Goal: Task Accomplishment & Management: Complete application form

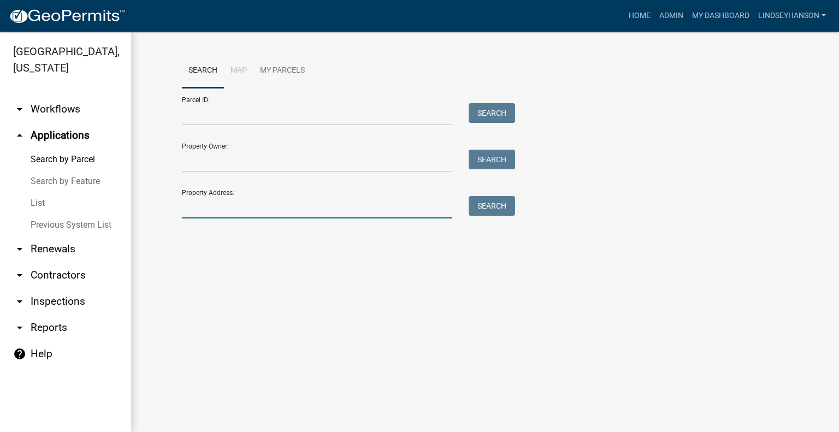
drag, startPoint x: 0, startPoint y: 0, endPoint x: 212, endPoint y: 215, distance: 301.9
click at [212, 215] on input "Property Address:" at bounding box center [317, 207] width 270 height 22
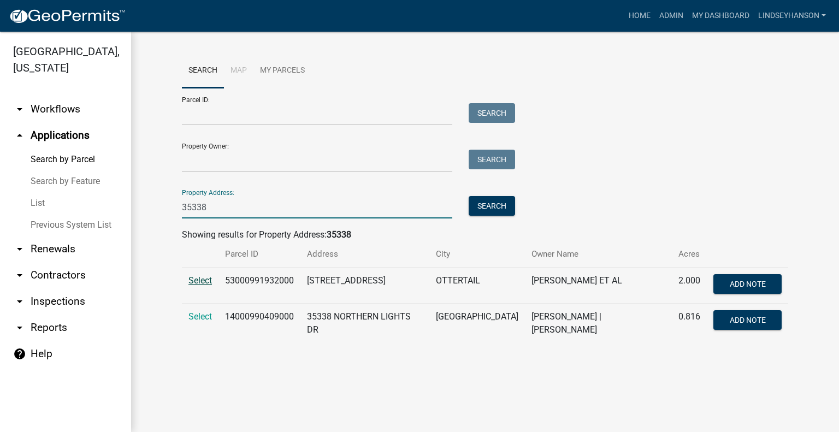
type input "35338"
click at [191, 277] on span "Select" at bounding box center [199, 280] width 23 height 10
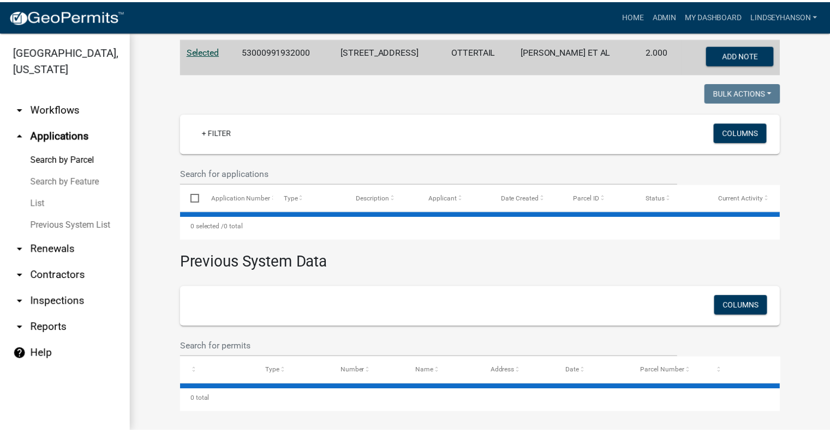
scroll to position [231, 0]
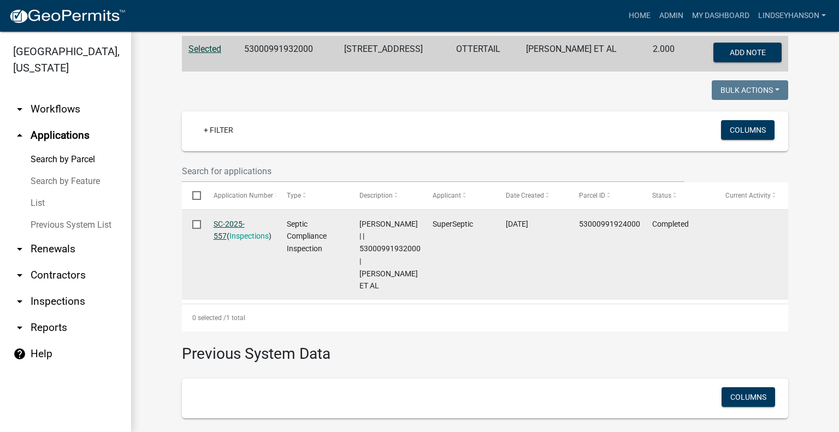
click at [245, 226] on link "SC-2025-557" at bounding box center [228, 229] width 31 height 21
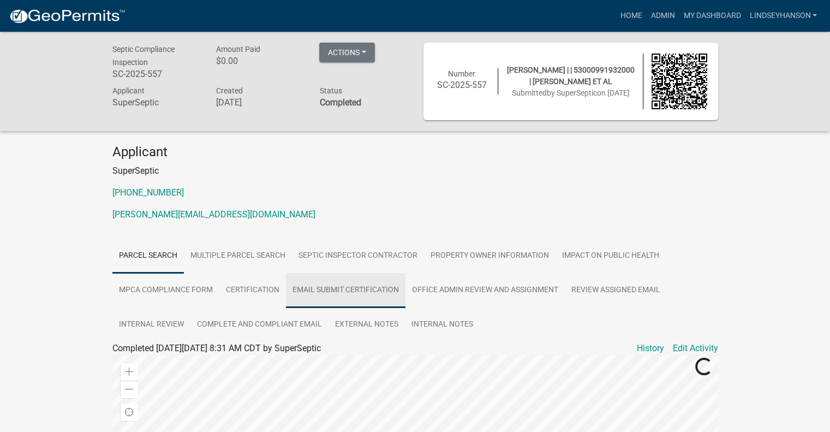
click at [369, 292] on link "Email Submit Certification" at bounding box center [346, 290] width 120 height 35
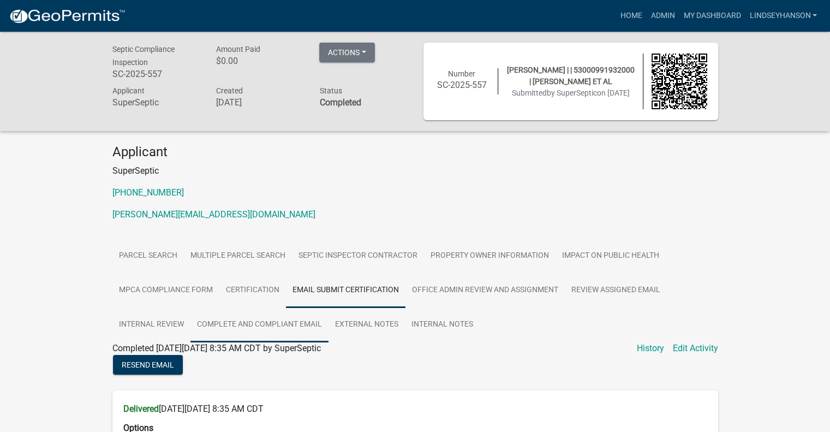
click at [266, 327] on link "Complete and Compliant Email" at bounding box center [260, 324] width 138 height 35
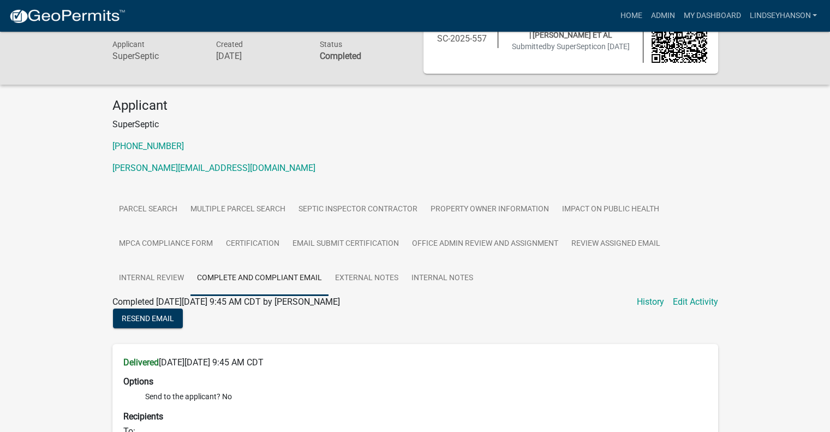
scroll to position [55, 0]
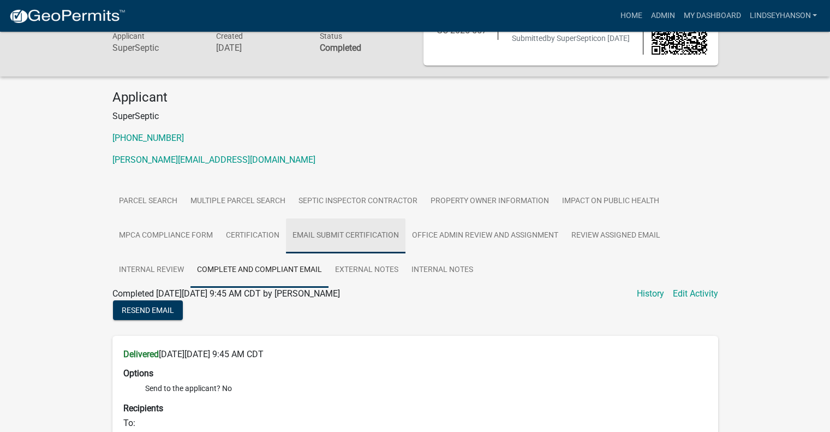
click at [365, 239] on link "Email Submit Certification" at bounding box center [346, 235] width 120 height 35
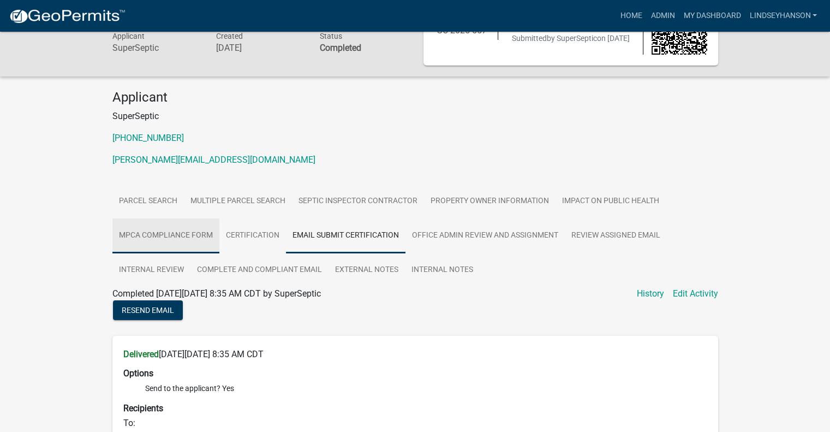
click at [173, 244] on link "MPCA Compliance Form" at bounding box center [165, 235] width 107 height 35
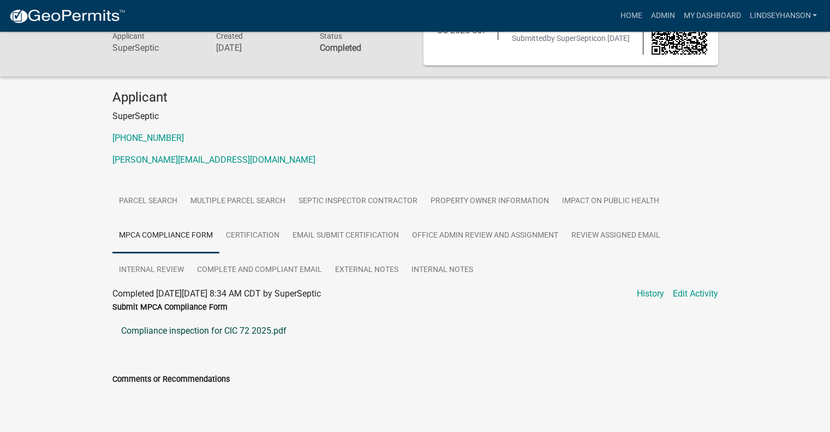
click at [167, 331] on link "Compliance inspection for CIC 72 2025.pdf" at bounding box center [415, 331] width 606 height 26
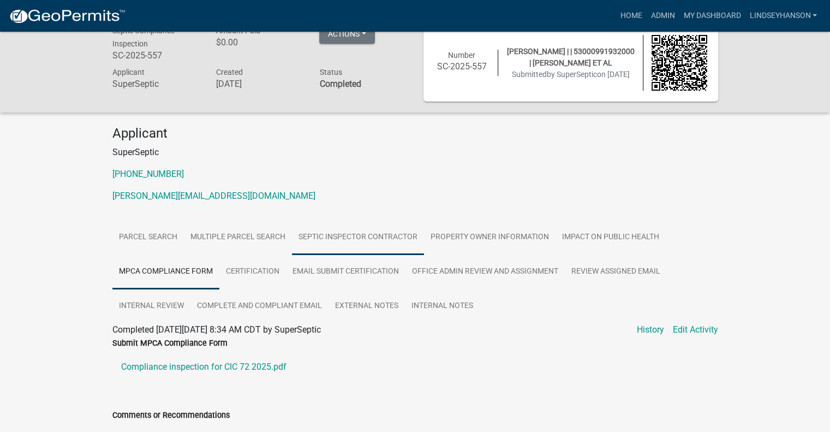
scroll to position [0, 0]
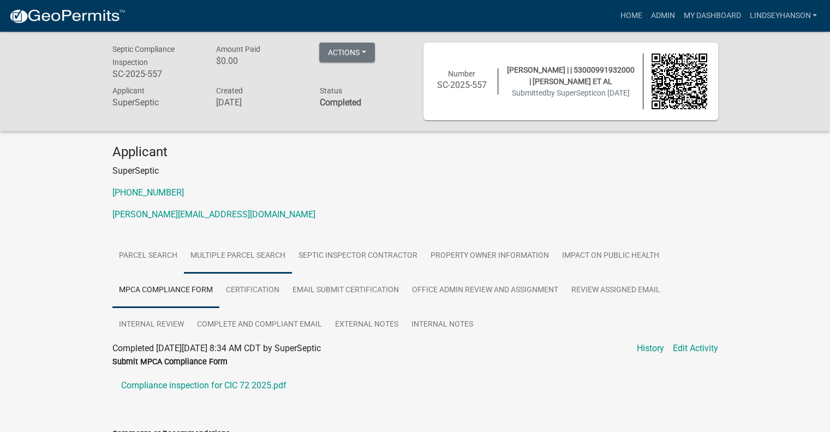
click at [196, 262] on link "Multiple Parcel Search" at bounding box center [238, 256] width 108 height 35
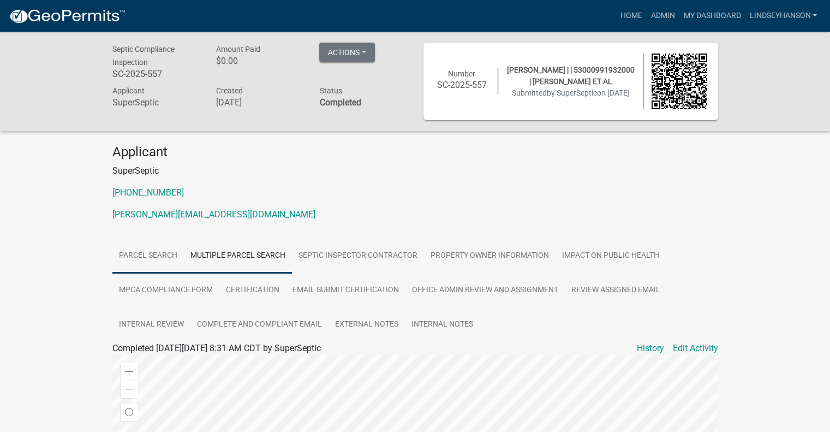
click at [157, 262] on link "Parcel search" at bounding box center [148, 256] width 72 height 35
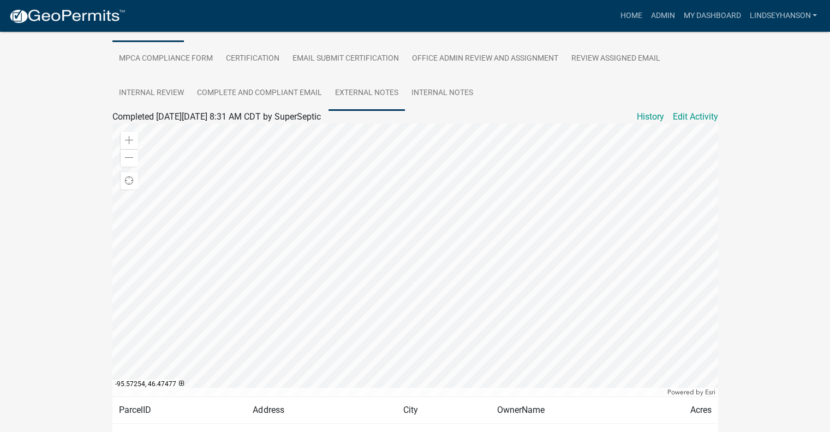
scroll to position [304, 0]
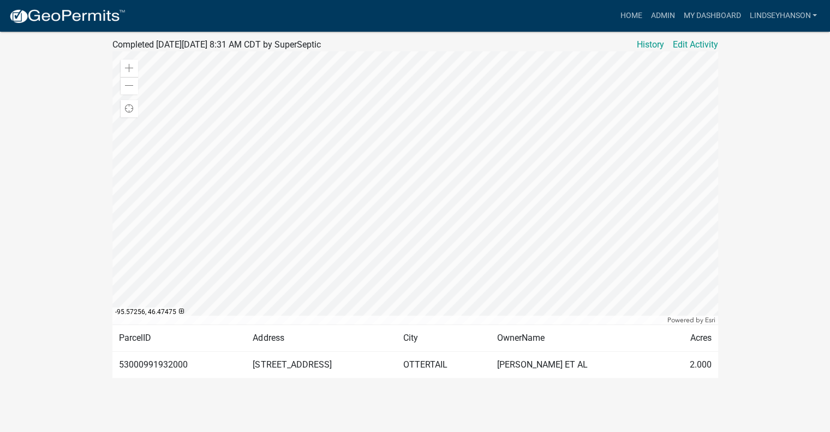
click at [145, 364] on td "53000991932000" at bounding box center [179, 364] width 134 height 27
copy td "53000991932000"
click at [655, 15] on link "Admin" at bounding box center [662, 15] width 33 height 21
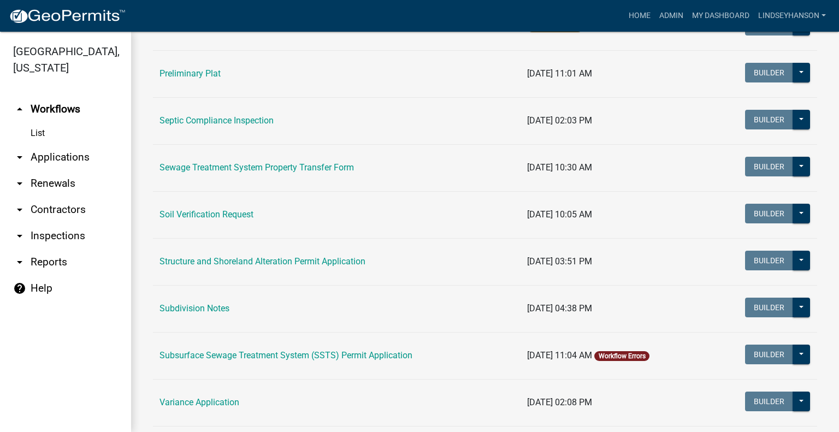
scroll to position [628, 0]
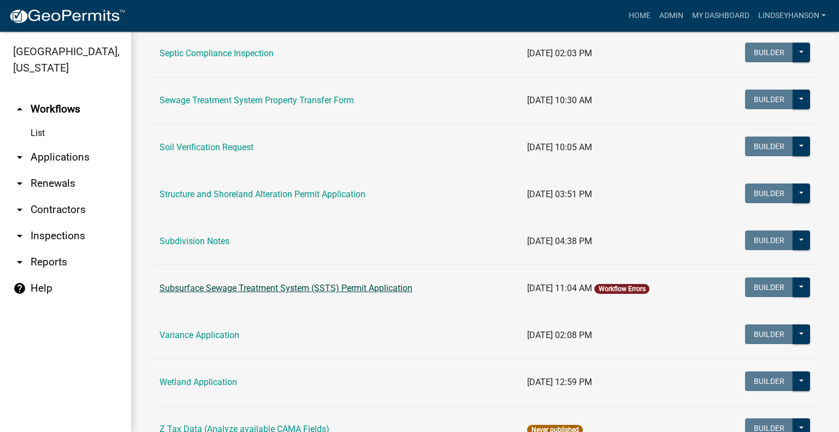
click at [354, 287] on link "Subsurface Sewage Treatment System (SSTS) Permit Application" at bounding box center [285, 288] width 253 height 10
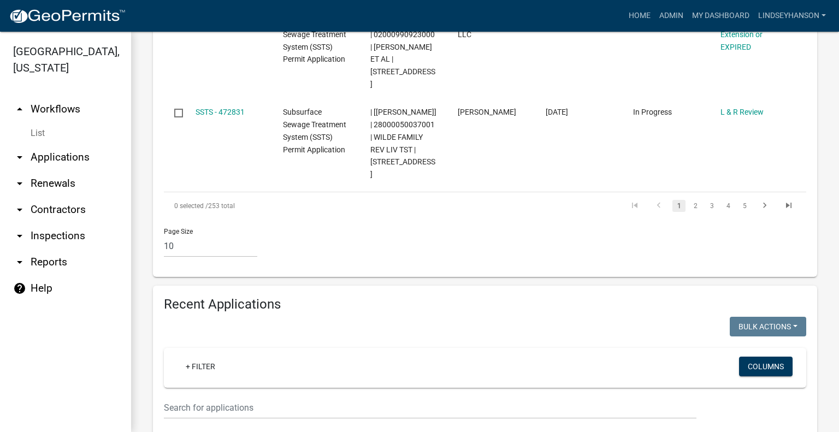
scroll to position [1117, 0]
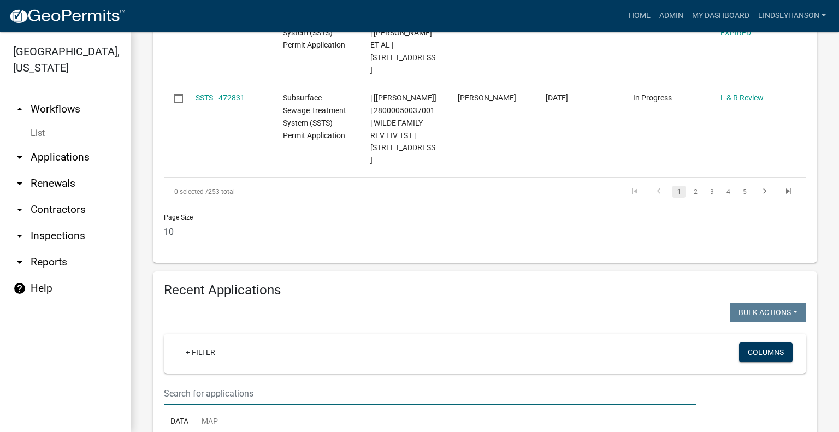
click at [352, 382] on input "text" at bounding box center [430, 393] width 532 height 22
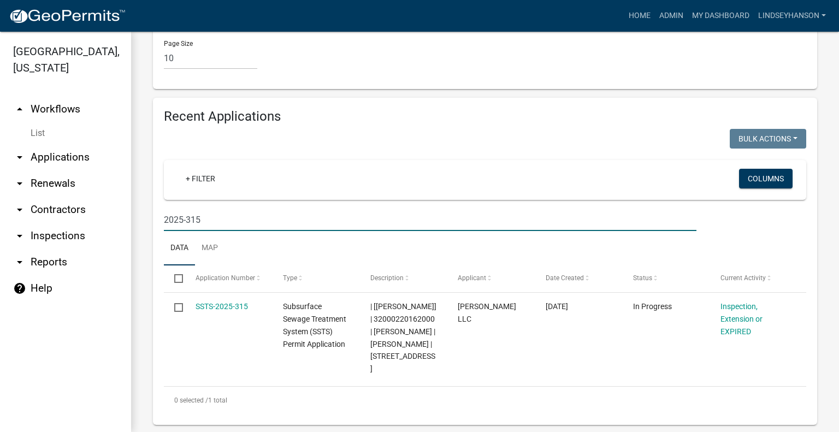
scroll to position [1294, 0]
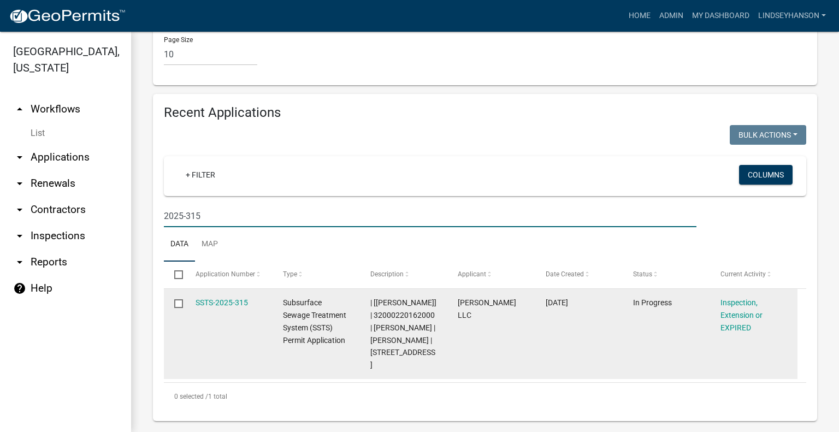
type input "2025-315"
click at [212, 298] on link "SSTS-2025-315" at bounding box center [221, 302] width 52 height 9
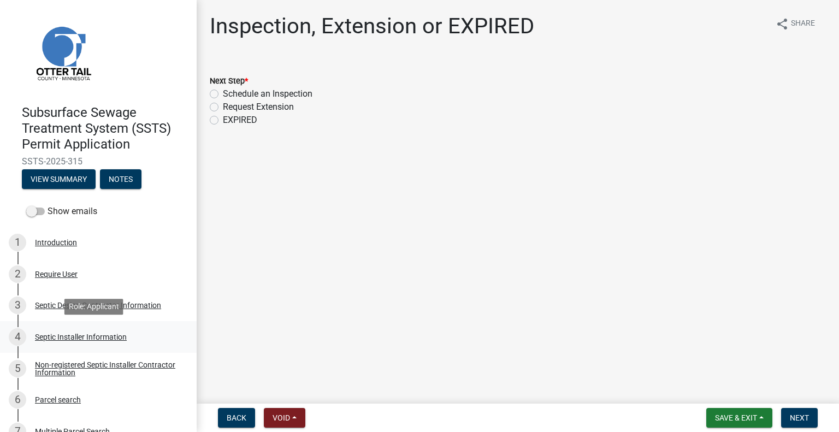
click at [122, 328] on div "4 Septic Installer Information" at bounding box center [94, 336] width 170 height 17
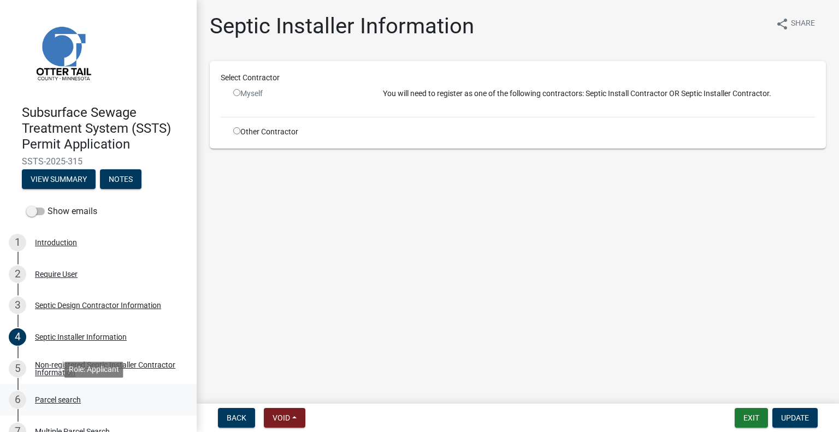
click at [63, 397] on div "Parcel search" at bounding box center [58, 400] width 46 height 8
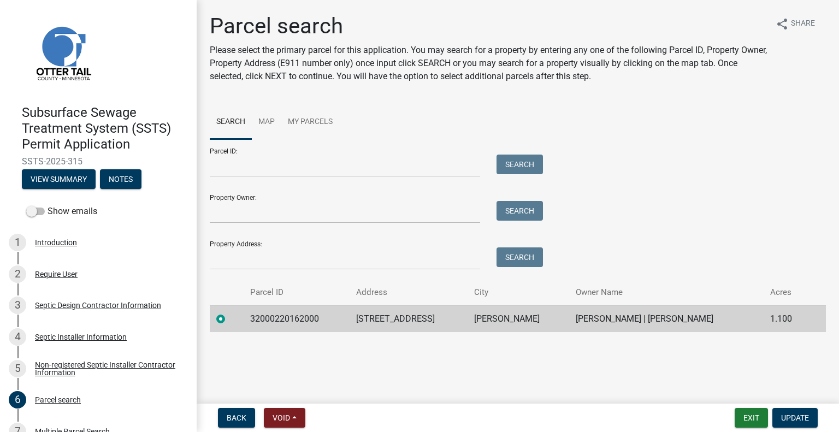
click at [301, 323] on td "32000220162000" at bounding box center [296, 318] width 106 height 27
copy td "32000220162000"
click at [405, 323] on td "36773 ROSE LAKE RD E" at bounding box center [408, 318] width 118 height 27
click at [405, 322] on td "36773 ROSE LAKE RD E" at bounding box center [408, 318] width 118 height 27
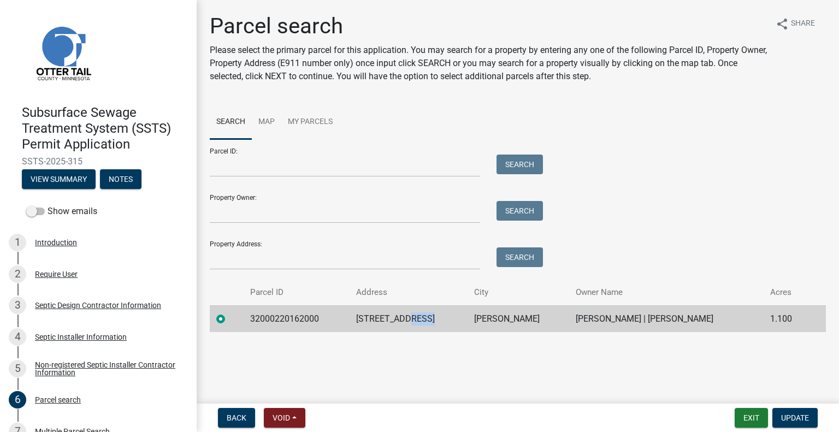
click at [405, 322] on td "36773 ROSE LAKE RD E" at bounding box center [408, 318] width 118 height 27
click at [405, 318] on td "36773 ROSE LAKE RD E" at bounding box center [408, 318] width 118 height 27
click at [478, 318] on td "FRAZEE" at bounding box center [518, 318] width 102 height 27
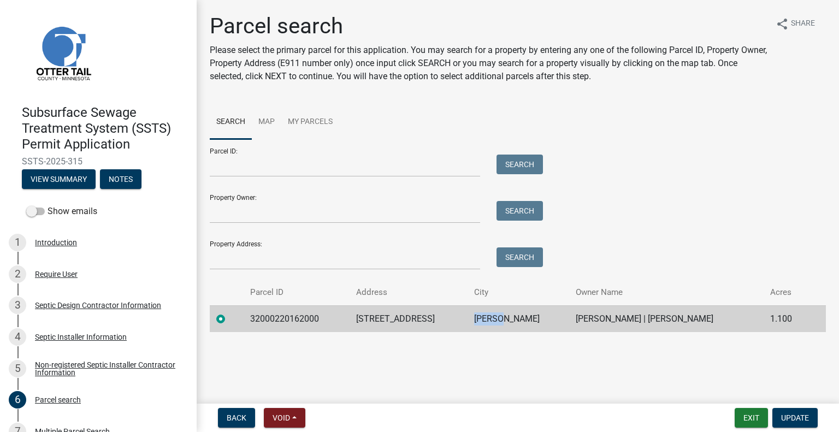
click at [478, 318] on td "FRAZEE" at bounding box center [518, 318] width 102 height 27
copy td "FRAZEE"
click at [597, 320] on td "KENNETH SCHWARZROCK | DOREEN SCHWARZROCK" at bounding box center [666, 318] width 194 height 27
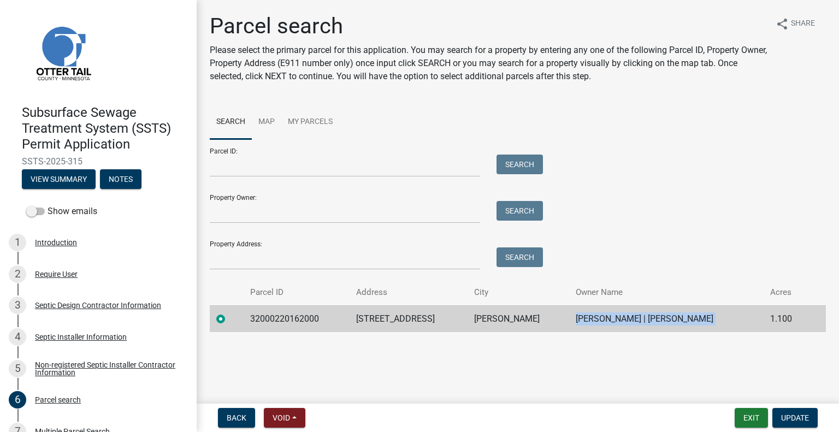
copy td "KENNETH SCHWARZROCK | DOREEN SCHWARZROCK"
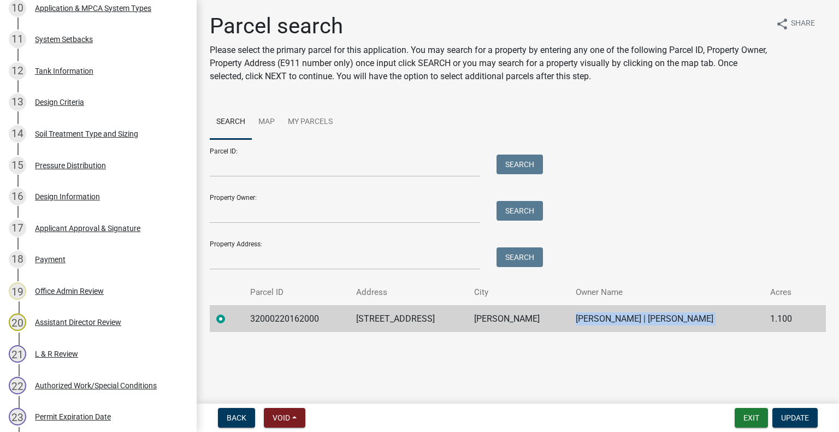
scroll to position [714, 0]
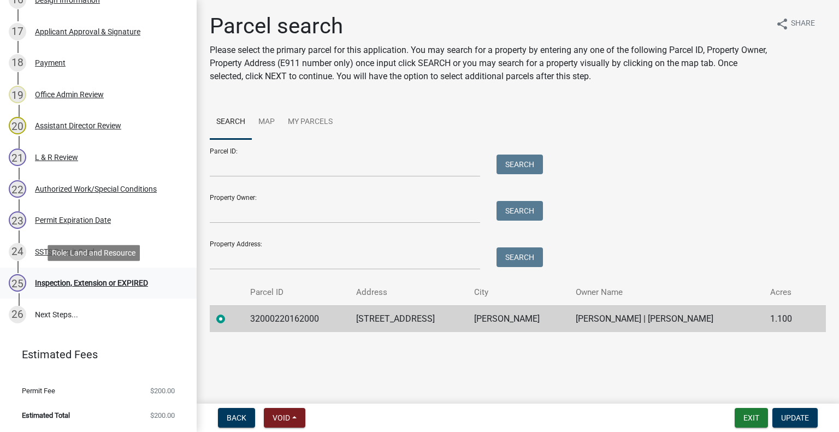
click at [96, 282] on div "Inspection, Extension or EXPIRED" at bounding box center [91, 283] width 113 height 8
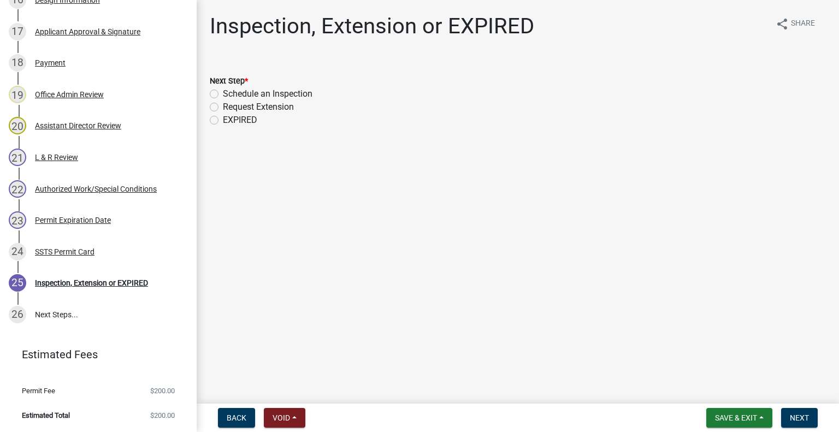
click at [284, 94] on label "Schedule an Inspection" at bounding box center [268, 93] width 90 height 13
click at [230, 94] on input "Schedule an Inspection" at bounding box center [226, 90] width 7 height 7
radio input "true"
click at [800, 429] on nav "Back Void Withdraw Lock Expire Void Save & Exit Save Save & Exit Next" at bounding box center [518, 417] width 642 height 28
click at [799, 415] on span "Next" at bounding box center [798, 417] width 19 height 9
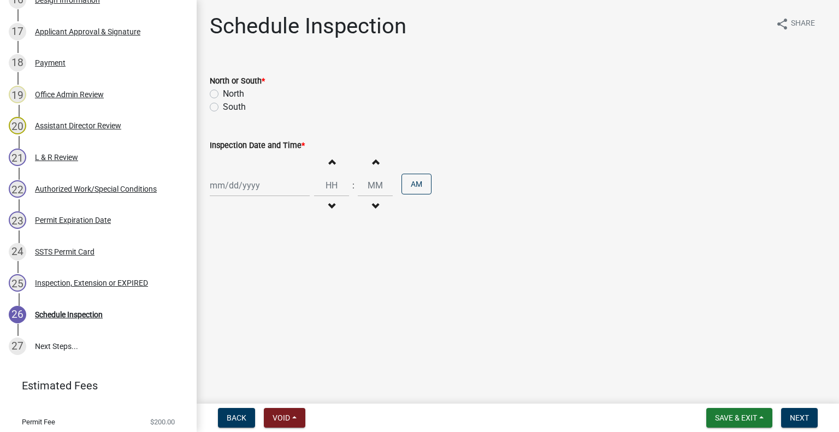
scroll to position [745, 0]
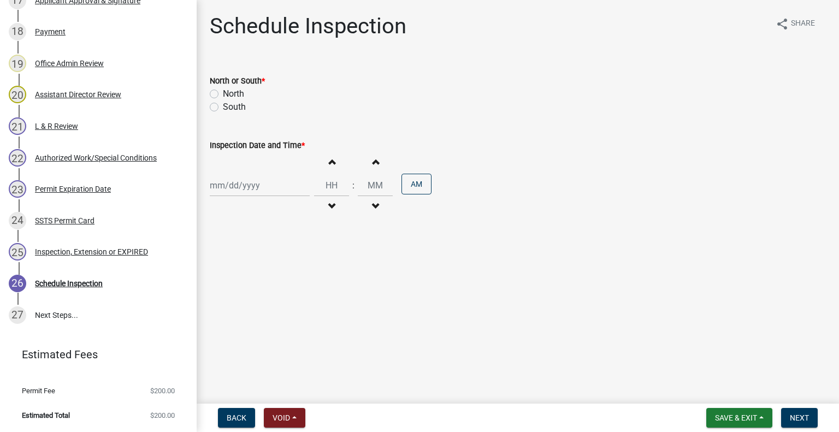
click at [234, 96] on label "North" at bounding box center [233, 93] width 21 height 13
click at [230, 94] on input "North" at bounding box center [226, 90] width 7 height 7
radio input "true"
select select "9"
select select "2025"
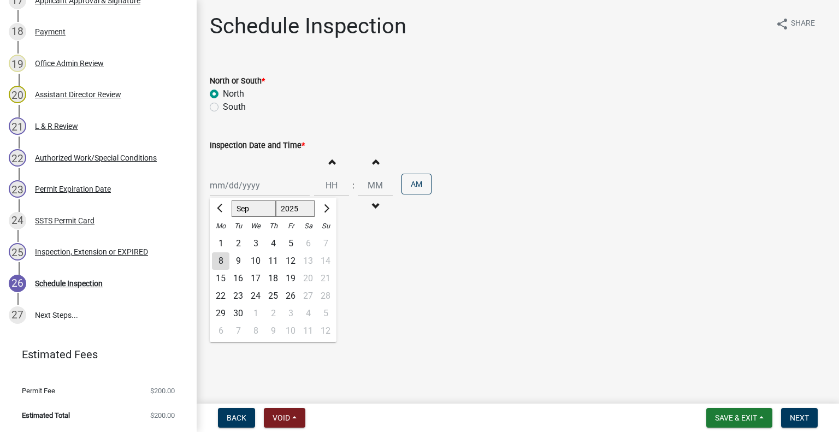
click at [238, 188] on div "Jan Feb Mar Apr May Jun Jul Aug Sep Oct Nov Dec 1525 1526 1527 1528 1529 1530 1…" at bounding box center [260, 185] width 100 height 22
click at [253, 262] on div "10" at bounding box center [255, 260] width 17 height 17
type input "09/10/2025"
click at [333, 205] on button "Decrement hours" at bounding box center [331, 207] width 23 height 20
type input "11"
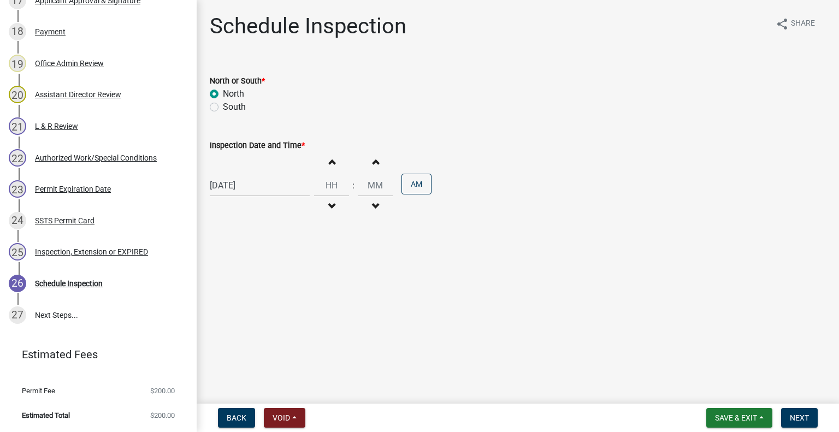
type input "00"
click at [323, 162] on button "Increment hours" at bounding box center [331, 162] width 23 height 20
type input "12"
drag, startPoint x: 415, startPoint y: 182, endPoint x: 434, endPoint y: 192, distance: 21.0
click at [415, 182] on button "AM" at bounding box center [416, 184] width 30 height 21
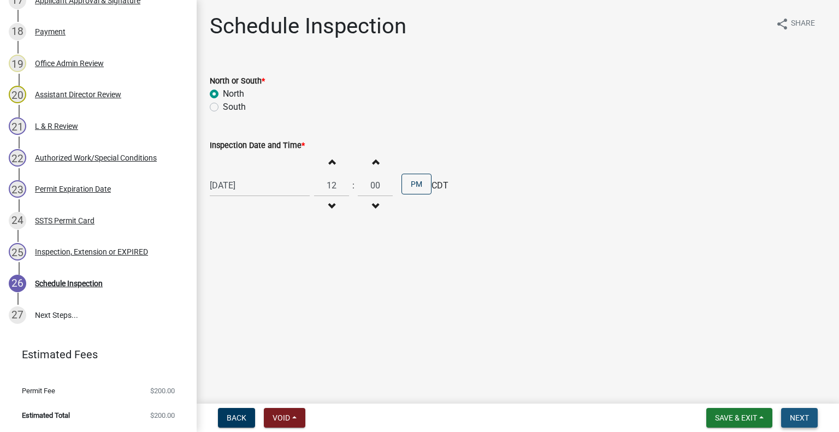
click at [807, 418] on span "Next" at bounding box center [798, 417] width 19 height 9
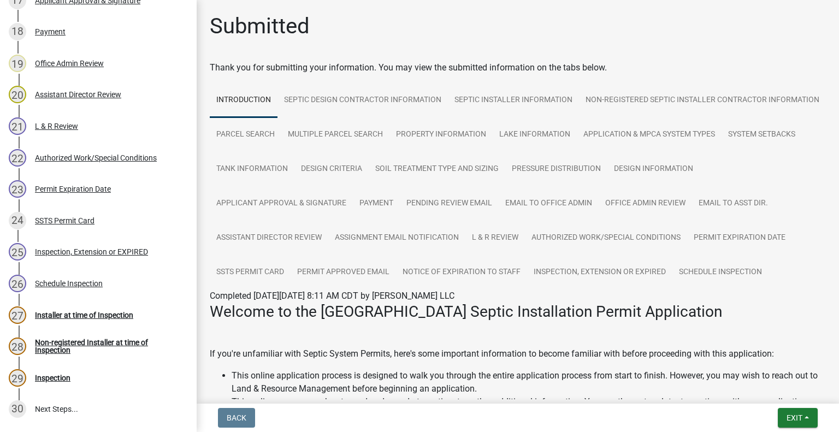
scroll to position [840, 0]
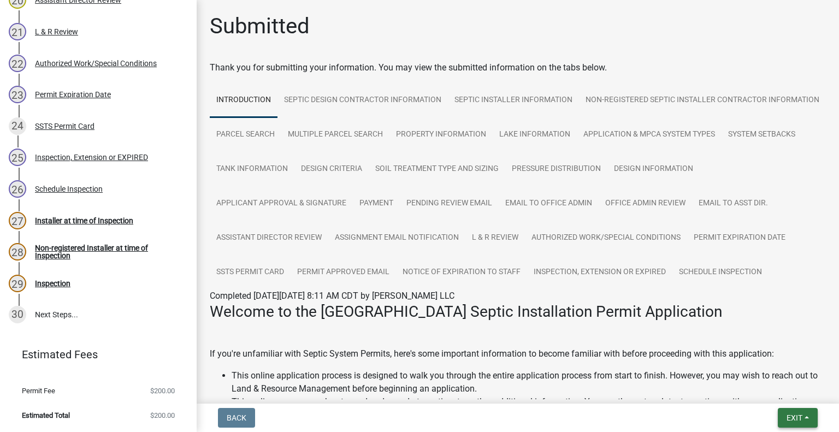
click at [790, 427] on button "Exit" at bounding box center [797, 418] width 40 height 20
click at [782, 396] on button "Save & Exit" at bounding box center [773, 389] width 87 height 26
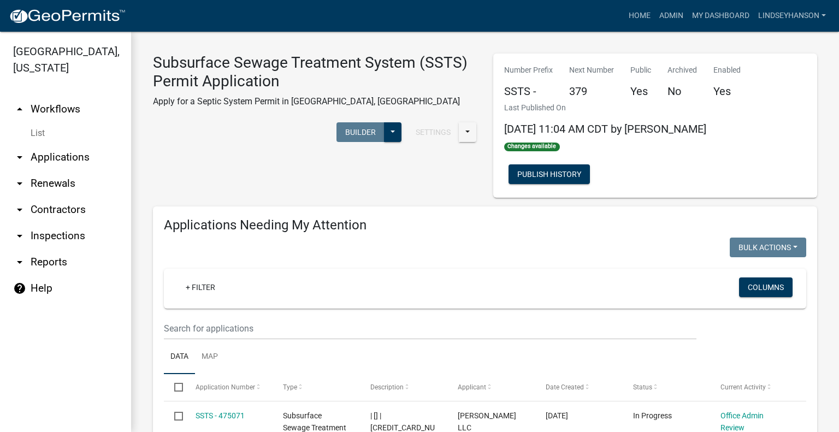
click at [84, 155] on link "arrow_drop_down Applications" at bounding box center [65, 157] width 131 height 26
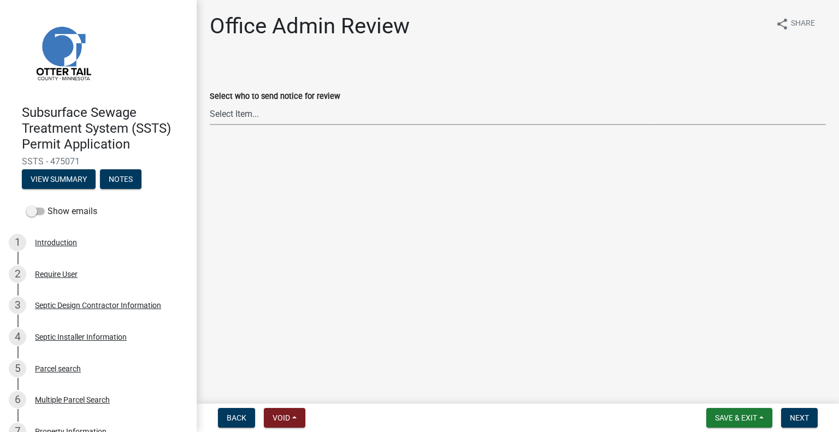
drag, startPoint x: 260, startPoint y: 115, endPoint x: 269, endPoint y: 113, distance: 8.4
click at [260, 115] on select "Select Item... [PERSON_NAME] ([EMAIL_ADDRESS][DOMAIN_NAME]) [PERSON_NAME] ([EMA…" at bounding box center [518, 114] width 616 height 22
click at [210, 103] on select "Select Item... [PERSON_NAME] ([EMAIL_ADDRESS][DOMAIN_NAME]) [PERSON_NAME] ([EMA…" at bounding box center [518, 114] width 616 height 22
select select "587f38f5-c90e-4c12-9e10-d3e23909bbca"
drag, startPoint x: 790, startPoint y: 417, endPoint x: 812, endPoint y: 401, distance: 27.4
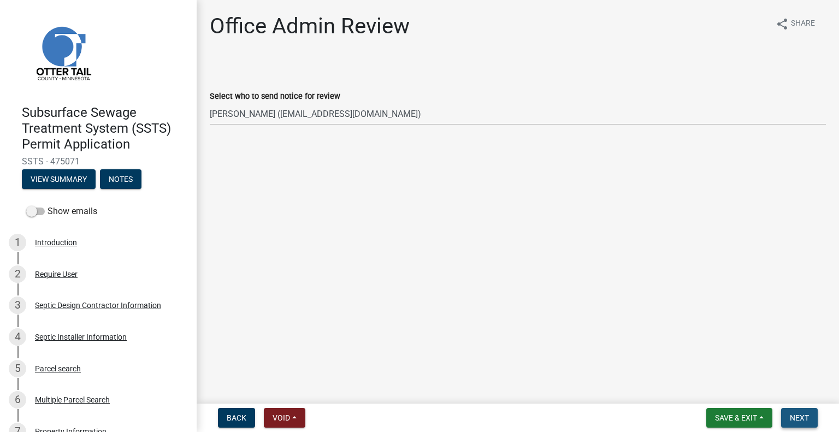
click at [791, 417] on span "Next" at bounding box center [798, 417] width 19 height 9
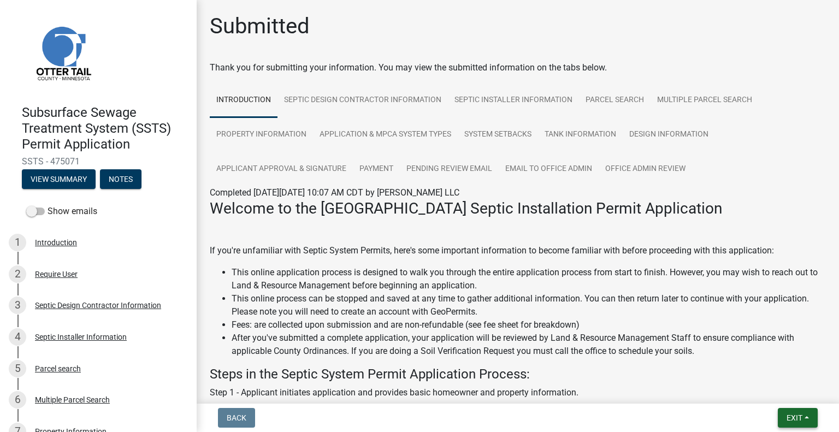
click at [788, 419] on span "Exit" at bounding box center [794, 417] width 16 height 9
click at [769, 384] on button "Save & Exit" at bounding box center [773, 389] width 87 height 26
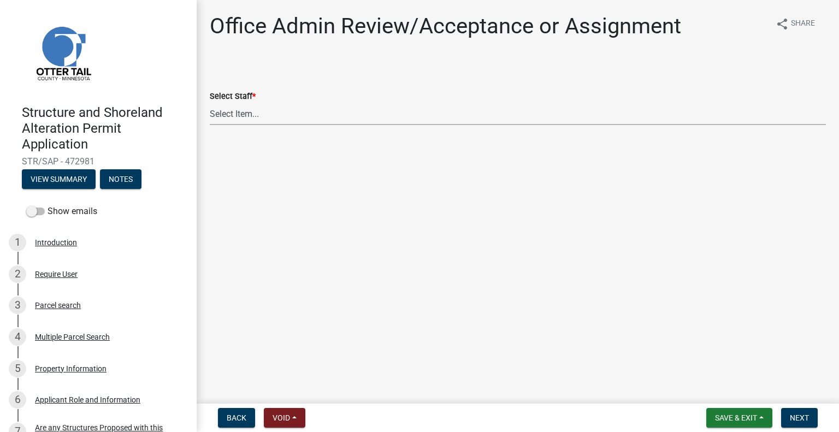
click at [265, 119] on select "Select Item... [PERSON_NAME] ([EMAIL_ADDRESS][DOMAIN_NAME]) [PERSON_NAME] ([EMA…" at bounding box center [518, 114] width 616 height 22
click at [210, 103] on select "Select Item... [PERSON_NAME] ([EMAIL_ADDRESS][DOMAIN_NAME]) [PERSON_NAME] ([EMA…" at bounding box center [518, 114] width 616 height 22
select select "587f38f5-c90e-4c12-9e10-d3e23909bbca"
click at [787, 415] on button "Next" at bounding box center [799, 418] width 37 height 20
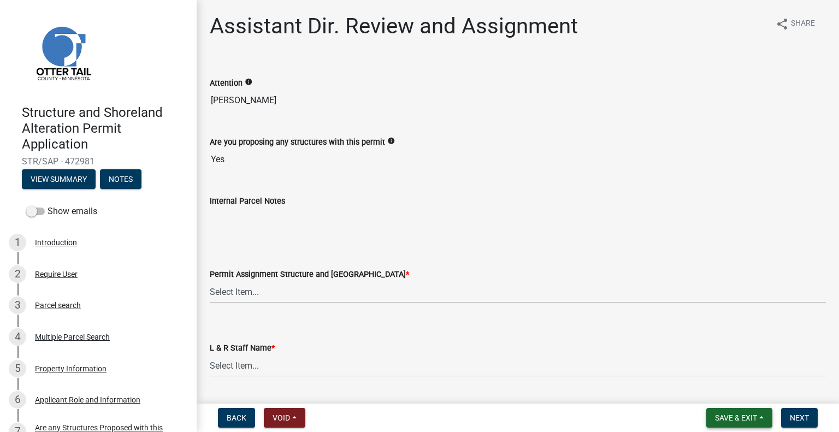
click at [758, 417] on button "Save & Exit" at bounding box center [739, 418] width 66 height 20
click at [743, 390] on button "Save & Exit" at bounding box center [728, 389] width 87 height 26
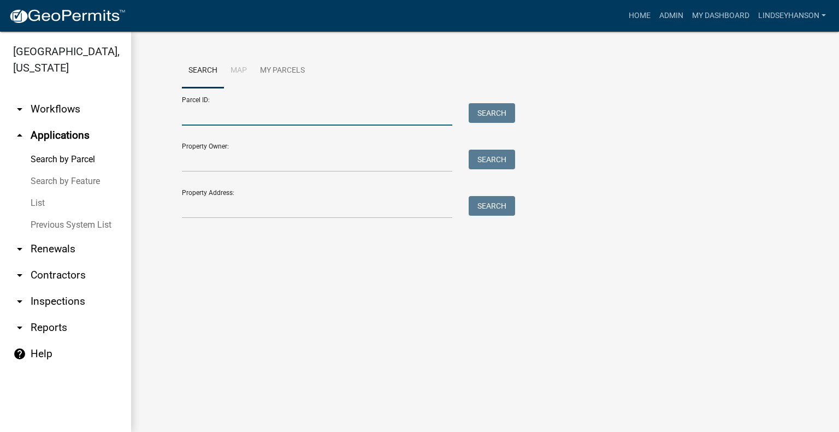
click at [251, 122] on input "Parcel ID:" at bounding box center [317, 114] width 270 height 22
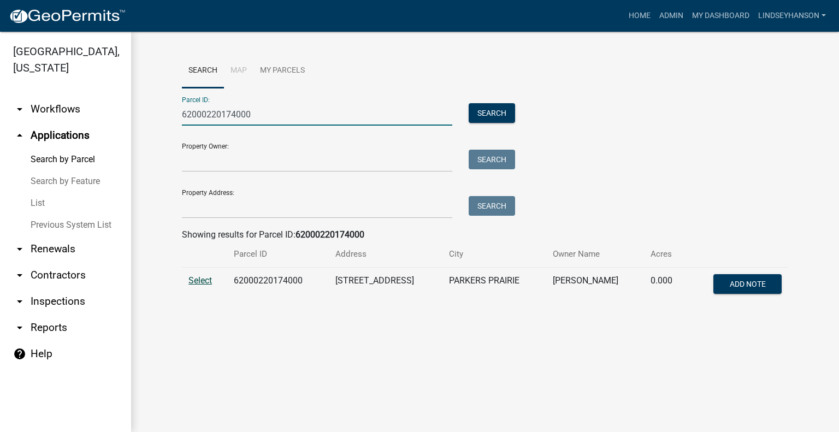
type input "62000220174000"
click at [204, 281] on span "Select" at bounding box center [199, 280] width 23 height 10
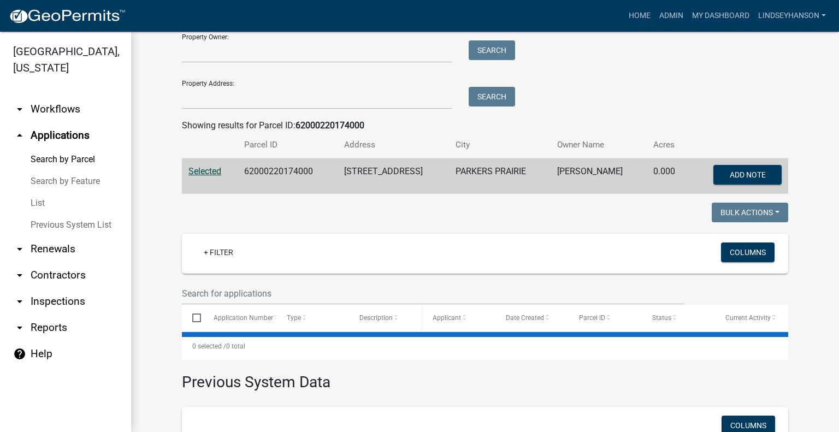
scroll to position [164, 0]
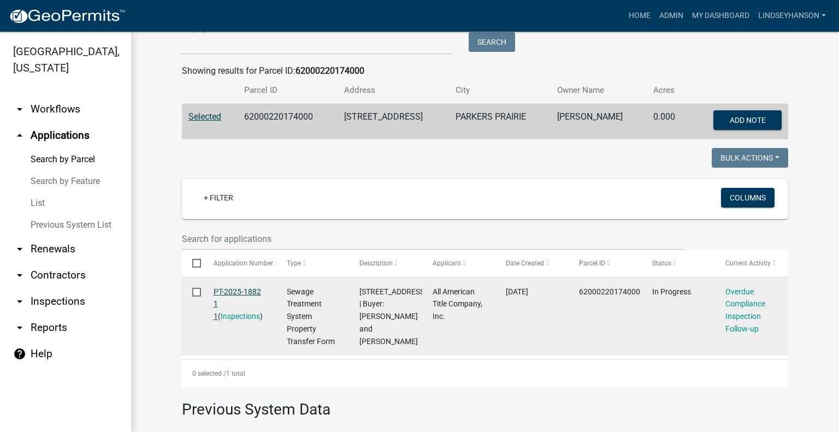
click at [250, 293] on link "PT-2025-1882 1 1" at bounding box center [236, 304] width 47 height 34
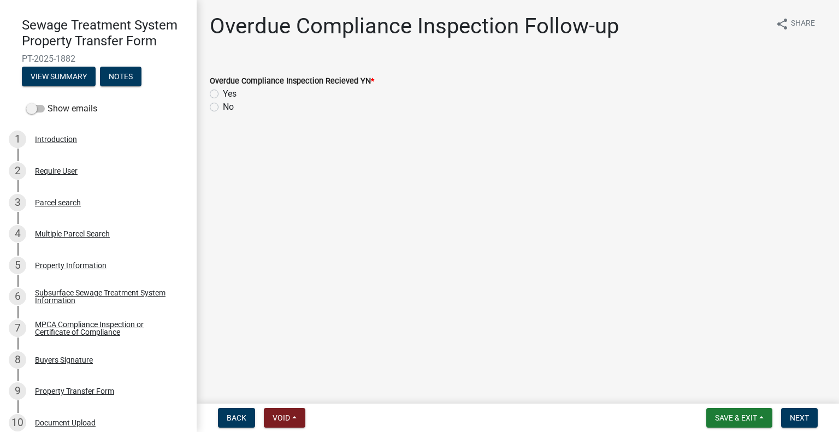
scroll to position [96, 0]
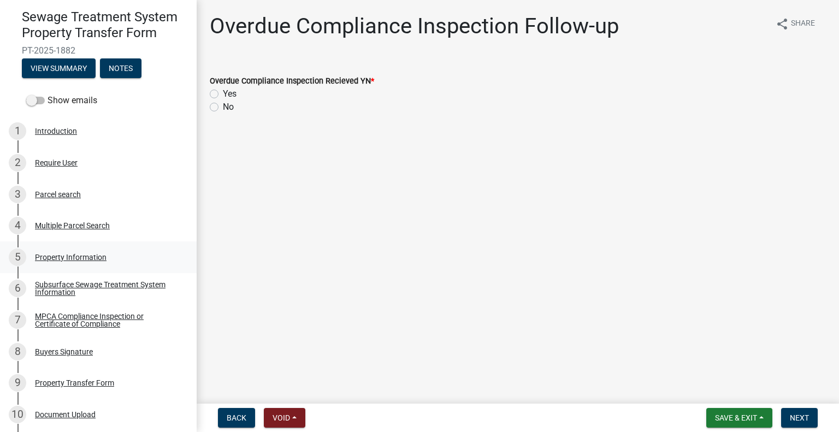
click at [87, 259] on div "Property Information" at bounding box center [71, 257] width 72 height 8
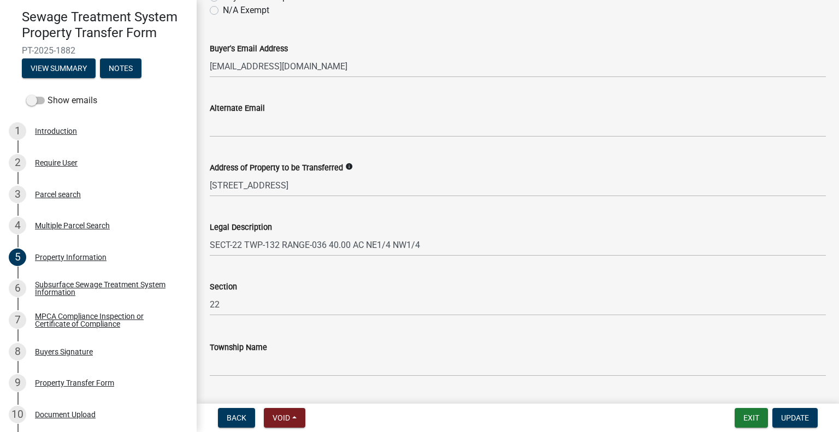
scroll to position [500, 0]
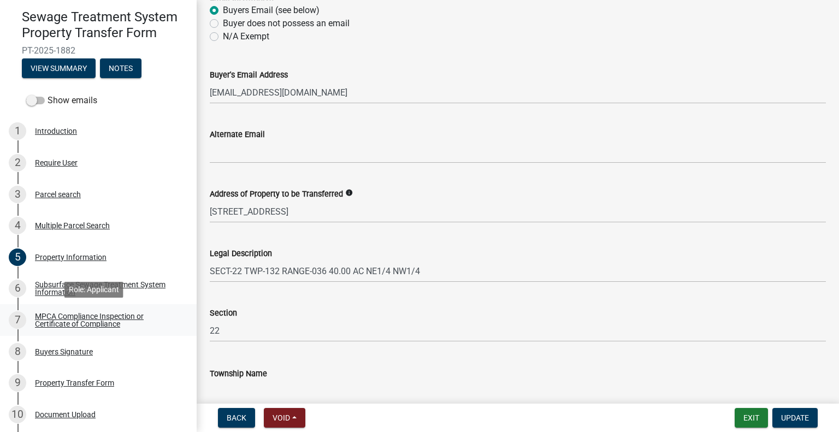
click at [144, 324] on div "MPCA Compliance Inspection or Certificate of Compliance" at bounding box center [107, 319] width 144 height 15
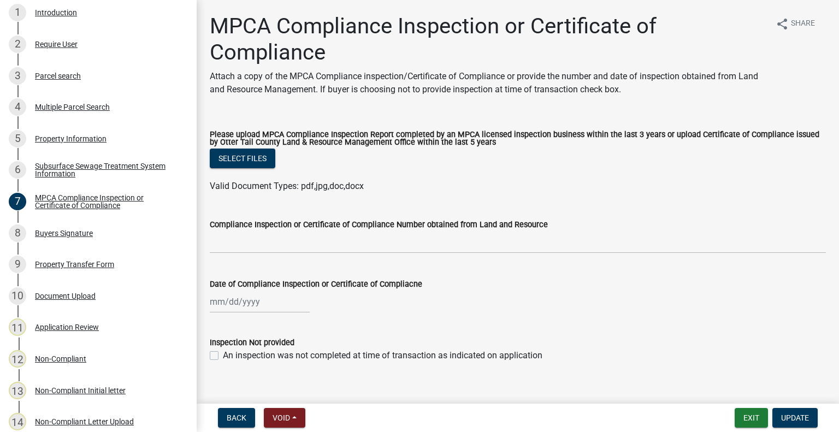
scroll to position [245, 0]
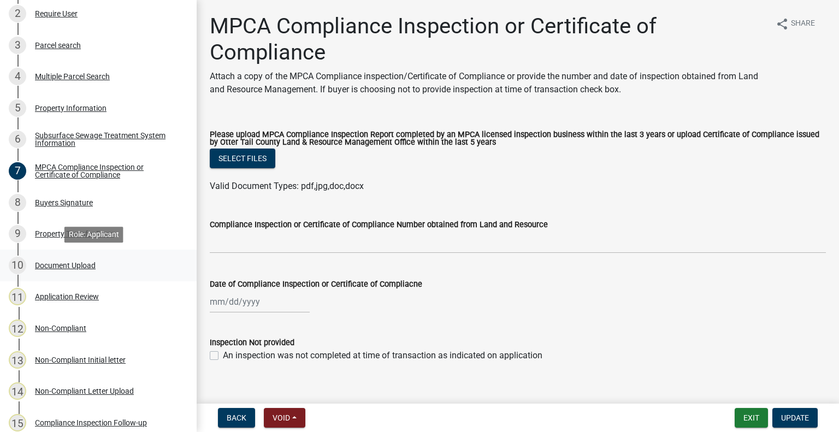
click at [82, 274] on link "10 Document Upload" at bounding box center [98, 266] width 197 height 32
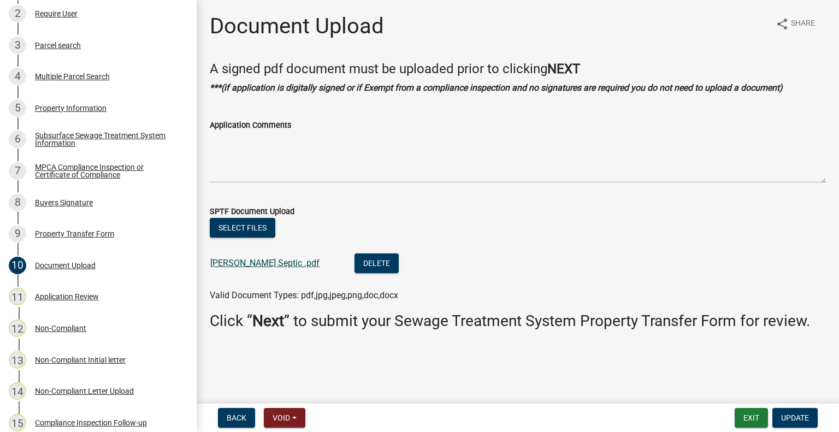
click at [253, 265] on link "Huot Septic .pdf" at bounding box center [264, 263] width 109 height 10
click at [744, 422] on button "Exit" at bounding box center [750, 418] width 33 height 20
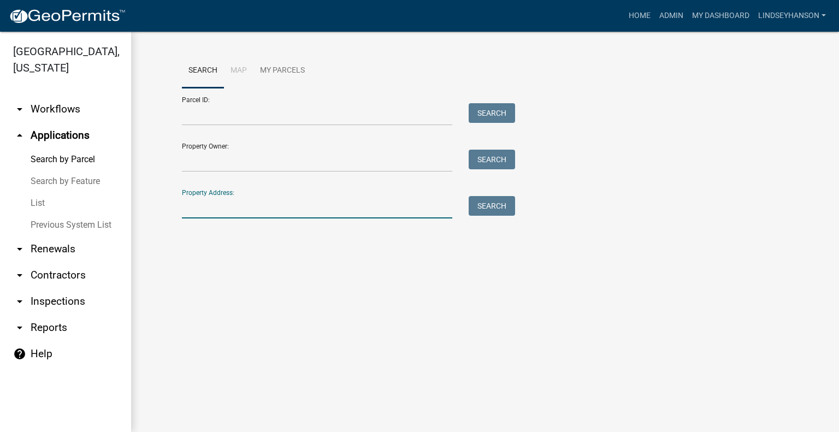
click at [308, 198] on input "Property Address:" at bounding box center [317, 207] width 270 height 22
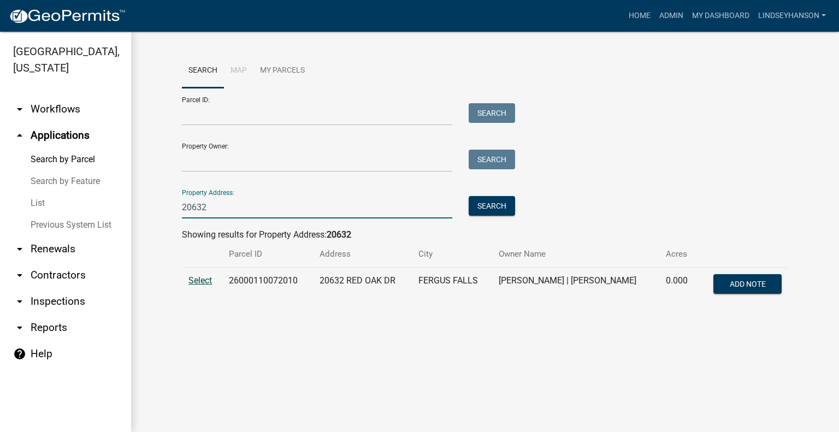
type input "20632"
click at [198, 279] on span "Select" at bounding box center [199, 280] width 23 height 10
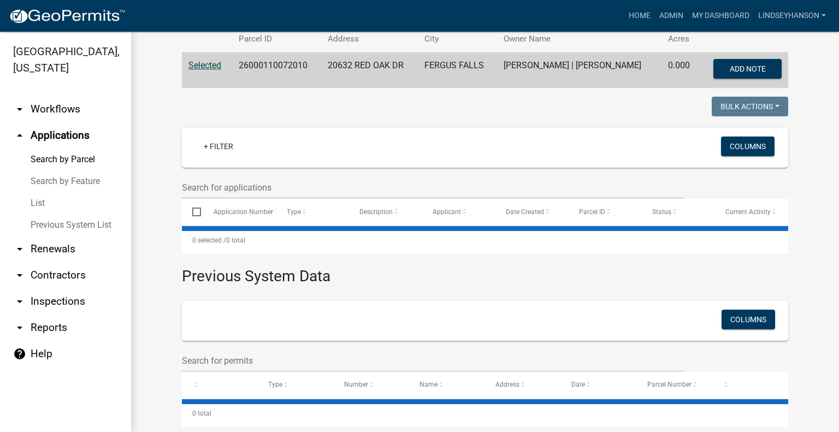
scroll to position [231, 0]
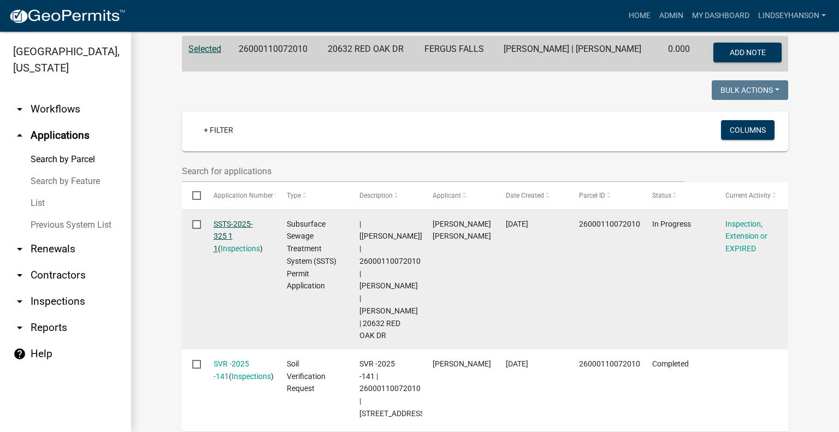
click at [233, 220] on link "SSTS-2025-325 1 1" at bounding box center [232, 236] width 39 height 34
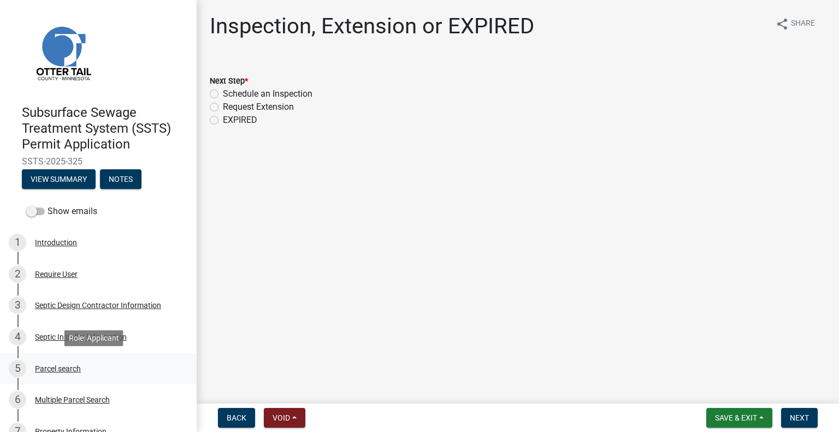
click at [70, 375] on div "5 Parcel search" at bounding box center [94, 368] width 170 height 17
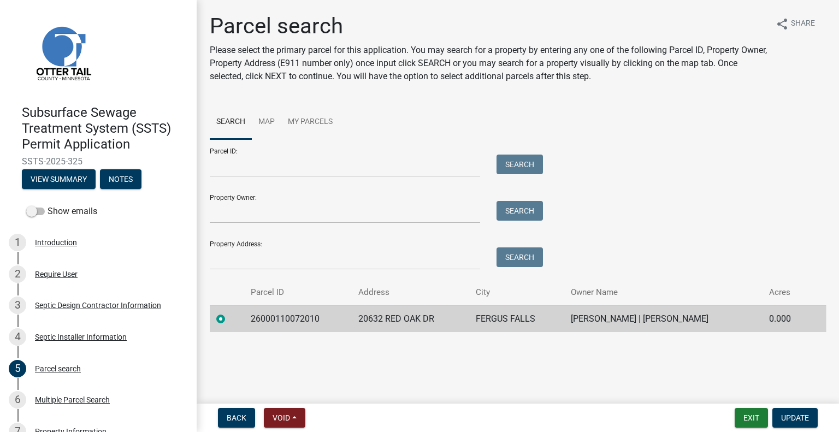
click at [284, 321] on td "26000110072010" at bounding box center [298, 318] width 108 height 27
copy td "26000110072010"
click at [410, 320] on td "20632 RED OAK DR" at bounding box center [410, 318] width 117 height 27
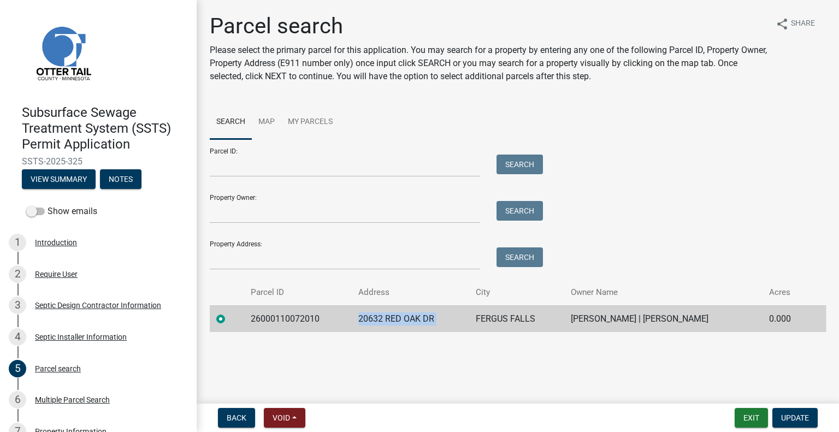
click at [410, 320] on td "20632 RED OAK DR" at bounding box center [410, 318] width 117 height 27
copy td "20632 RED OAK DR"
click at [484, 331] on td "FERGUS FALLS" at bounding box center [517, 318] width 96 height 27
click at [487, 324] on td "FERGUS FALLS" at bounding box center [517, 318] width 96 height 27
click at [487, 322] on td "FERGUS FALLS" at bounding box center [517, 318] width 96 height 27
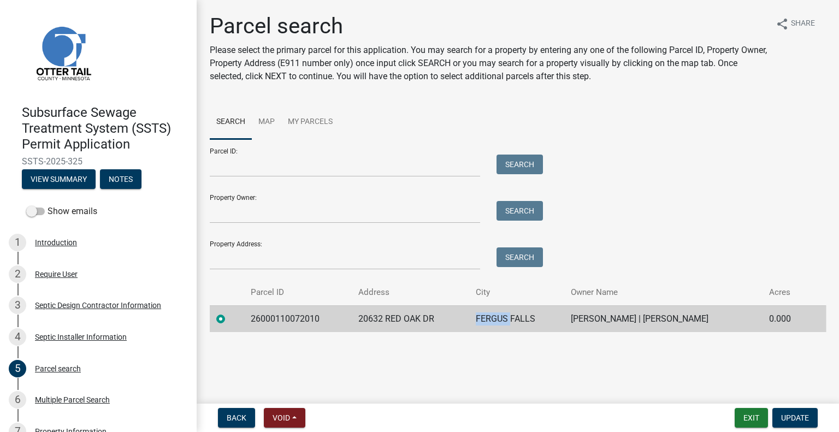
click at [487, 322] on td "FERGUS FALLS" at bounding box center [517, 318] width 96 height 27
click at [488, 320] on td "FERGUS FALLS" at bounding box center [517, 318] width 96 height 27
click at [604, 317] on td "DUANE SWENSON | JUDITH SWENSON" at bounding box center [663, 318] width 198 height 27
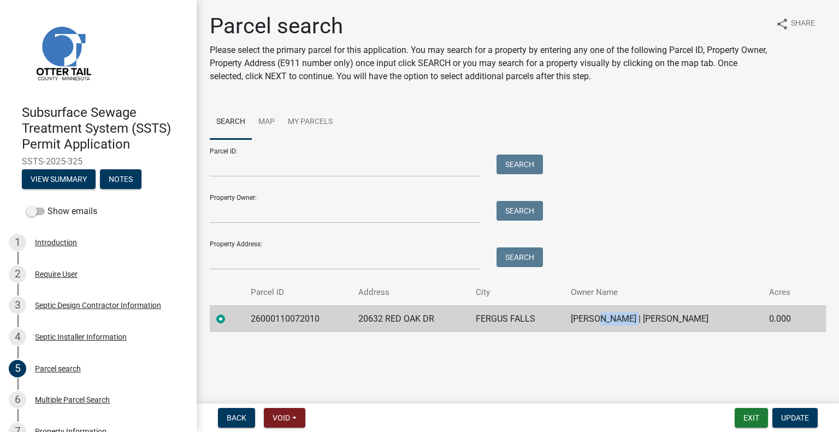
click at [604, 317] on td "DUANE SWENSON | JUDITH SWENSON" at bounding box center [663, 318] width 198 height 27
copy td "DUANE SWENSON | JUDITH SWENSON"
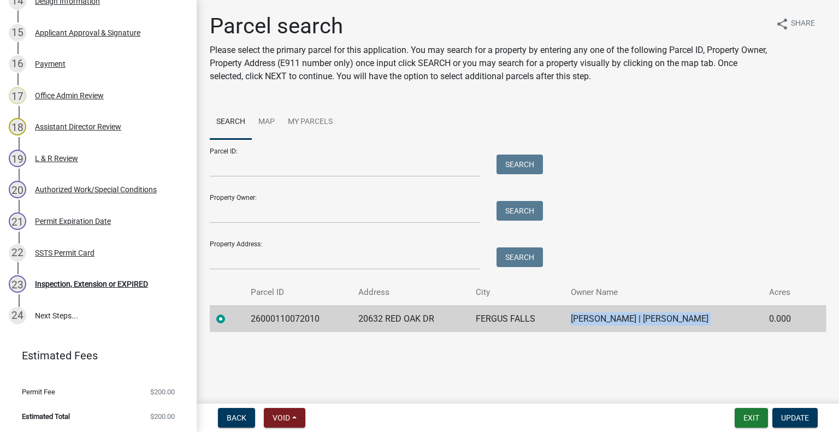
scroll to position [651, 0]
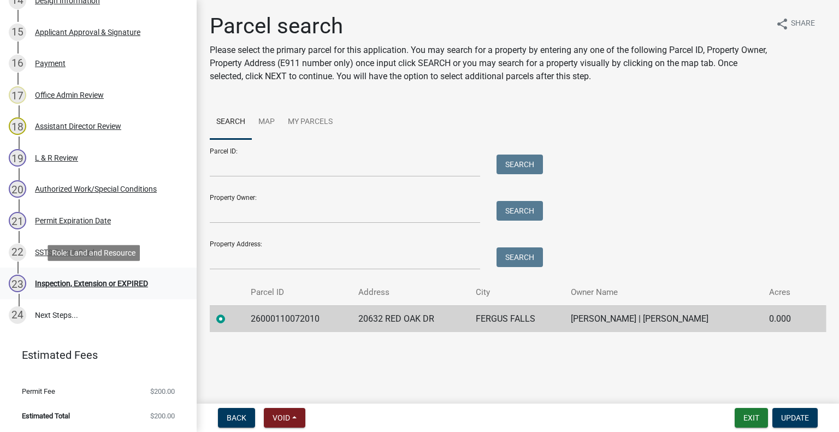
click at [103, 277] on div "23 Inspection, Extension or EXPIRED" at bounding box center [94, 283] width 170 height 17
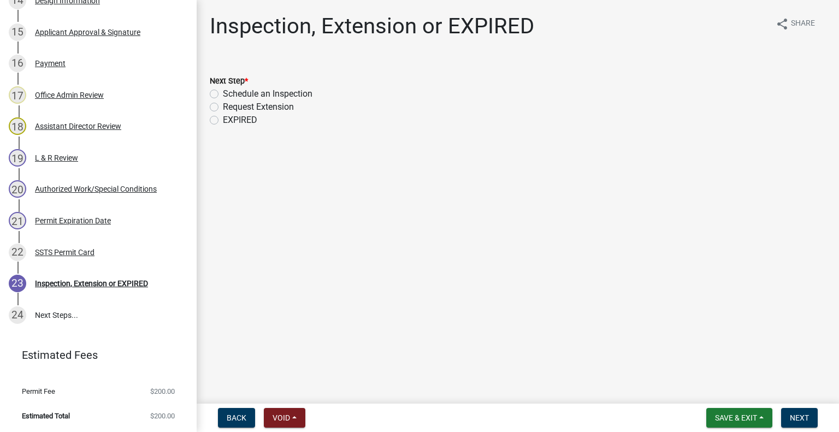
click at [273, 93] on label "Schedule an Inspection" at bounding box center [268, 93] width 90 height 13
click at [230, 93] on input "Schedule an Inspection" at bounding box center [226, 90] width 7 height 7
radio input "true"
click at [815, 418] on button "Next" at bounding box center [799, 418] width 37 height 20
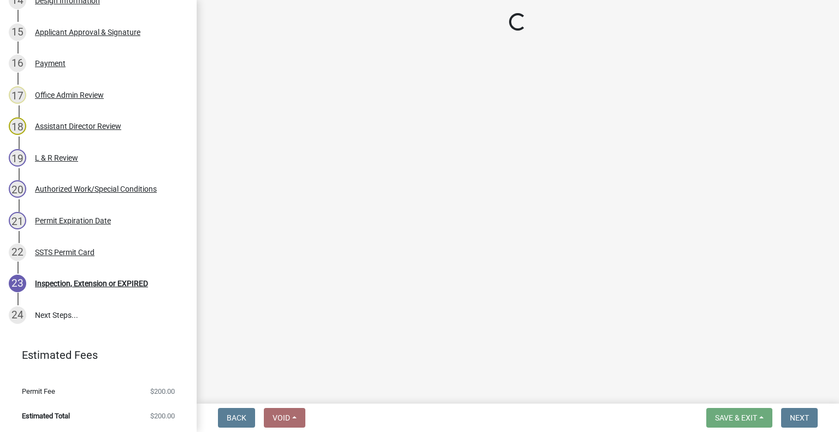
scroll to position [682, 0]
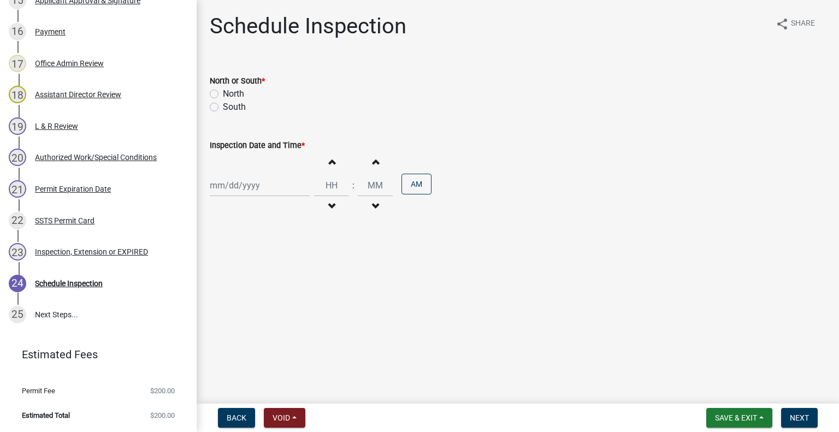
click at [224, 104] on label "South" at bounding box center [234, 106] width 23 height 13
click at [224, 104] on input "South" at bounding box center [226, 103] width 7 height 7
radio input "true"
click at [260, 212] on div "Increment hours Decrement hours : Increment minutes Decrement minutes AM" at bounding box center [518, 185] width 616 height 67
click at [254, 188] on div at bounding box center [260, 185] width 100 height 22
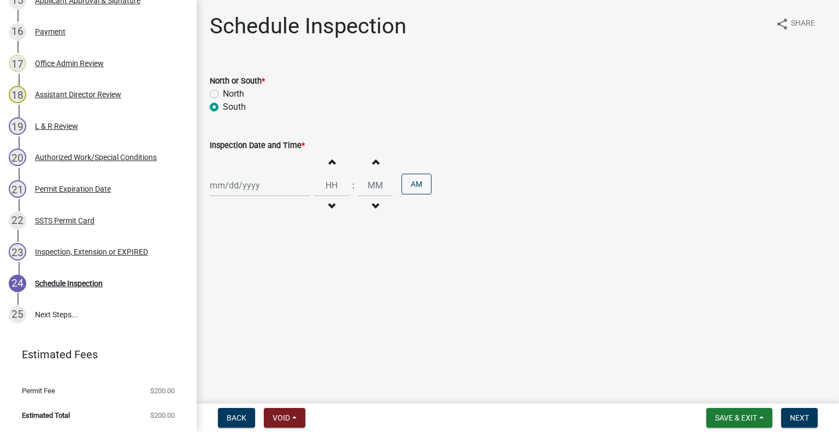
select select "9"
select select "2025"
click at [244, 259] on div "9" at bounding box center [237, 260] width 17 height 17
type input "09/09/2025"
click at [329, 204] on span "button" at bounding box center [331, 206] width 5 height 9
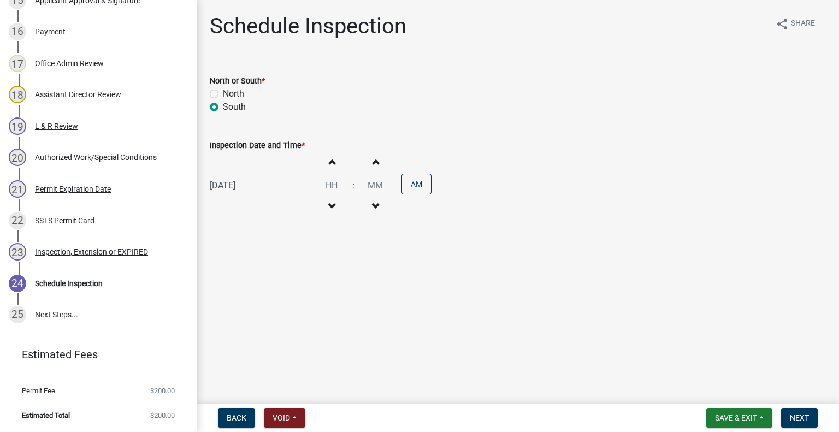
type input "11"
type input "00"
click at [332, 152] on div "Increment hours 11 Decrement hours" at bounding box center [331, 185] width 35 height 67
click at [328, 156] on button "Increment hours" at bounding box center [331, 162] width 23 height 20
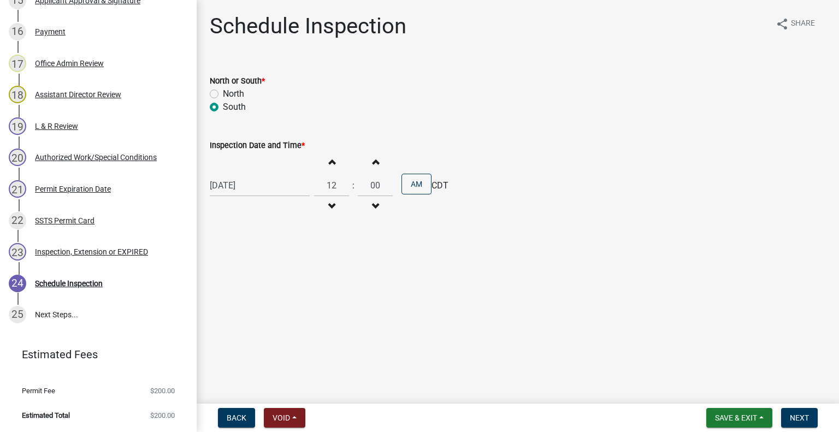
click at [328, 156] on button "Increment hours" at bounding box center [331, 162] width 23 height 20
click at [335, 166] on button "Increment hours" at bounding box center [331, 162] width 23 height 20
type input "03"
click at [418, 180] on button "AM" at bounding box center [416, 184] width 30 height 21
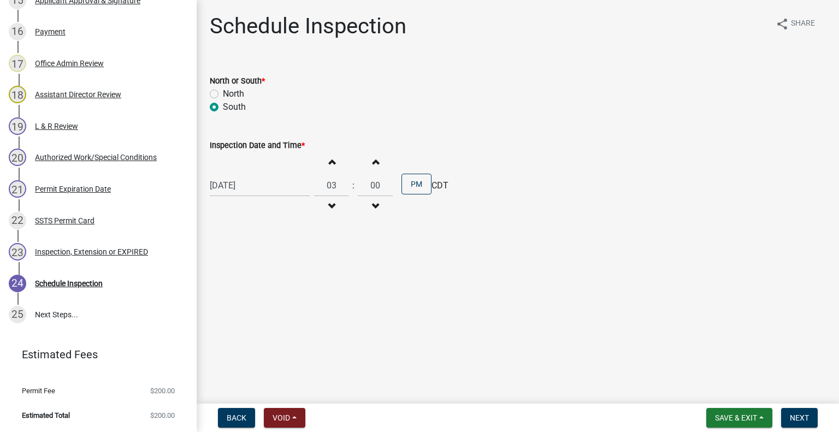
click at [797, 406] on nav "Back Void Withdraw Lock Expire Void Save & Exit Save Save & Exit Next" at bounding box center [518, 417] width 642 height 28
click at [795, 417] on span "Next" at bounding box center [798, 417] width 19 height 9
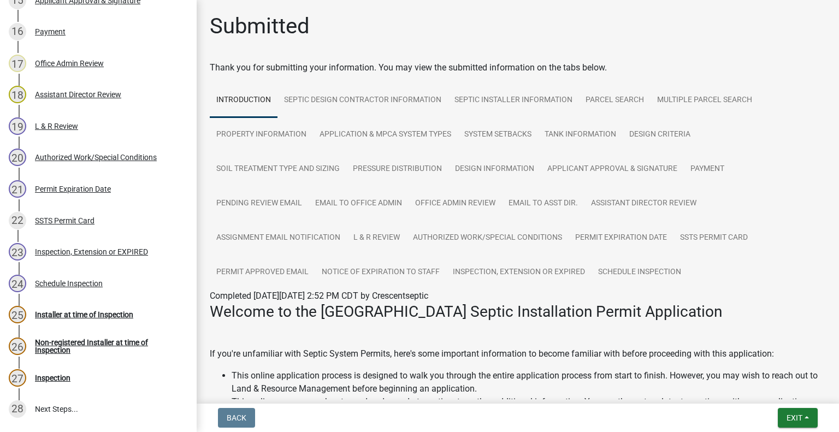
scroll to position [777, 0]
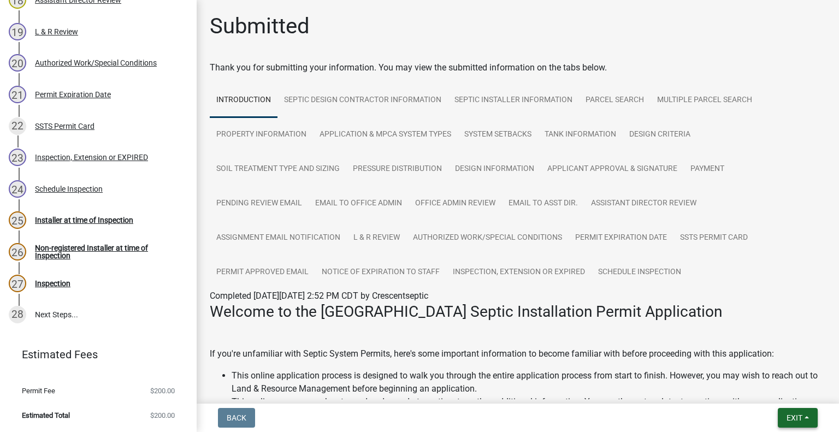
click at [798, 414] on span "Exit" at bounding box center [794, 417] width 16 height 9
click at [787, 390] on button "Save & Exit" at bounding box center [773, 389] width 87 height 26
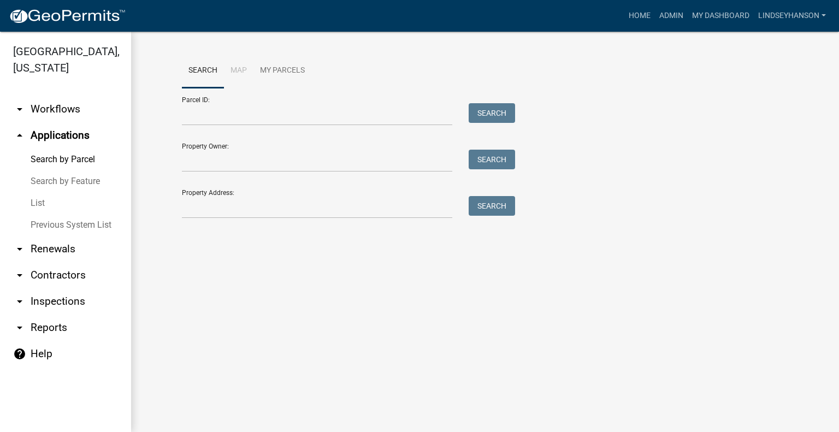
drag, startPoint x: 79, startPoint y: 115, endPoint x: 79, endPoint y: 123, distance: 8.2
click at [79, 115] on link "arrow_drop_down Workflows" at bounding box center [65, 109] width 131 height 26
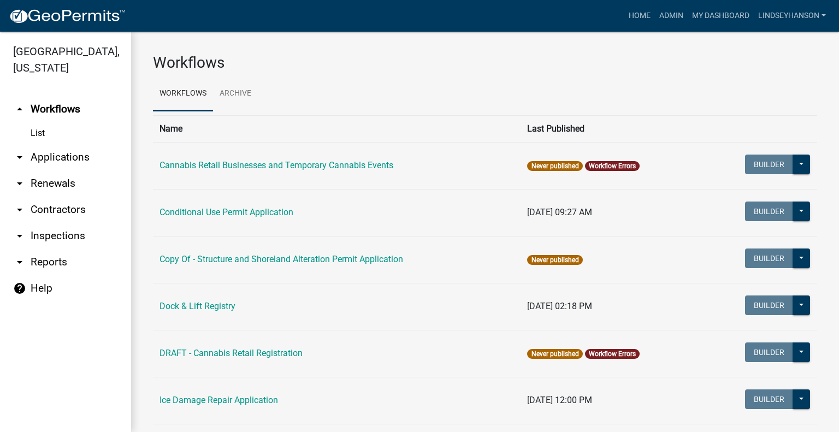
click at [68, 153] on link "arrow_drop_down Applications" at bounding box center [65, 157] width 131 height 26
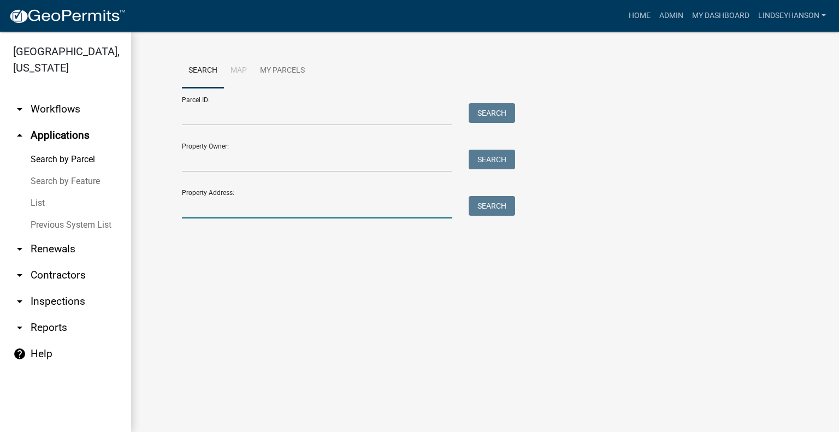
click at [298, 203] on input "Property Address:" at bounding box center [317, 207] width 270 height 22
click at [302, 111] on input "Parcel ID:" at bounding box center [317, 114] width 270 height 22
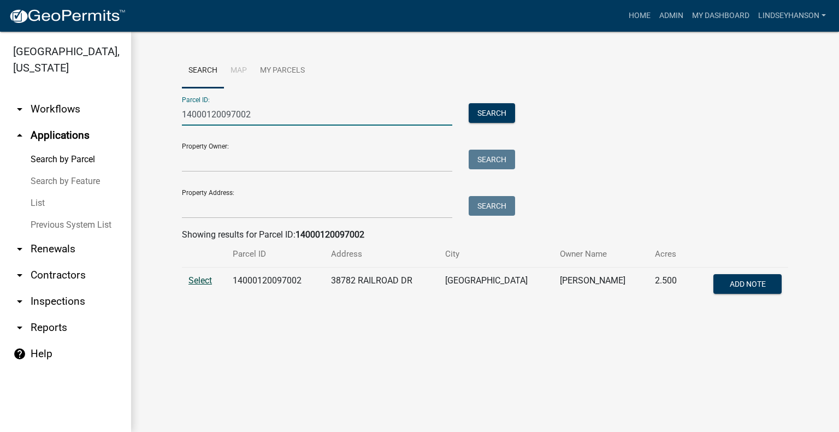
type input "14000120097002"
click at [198, 280] on span "Select" at bounding box center [199, 280] width 23 height 10
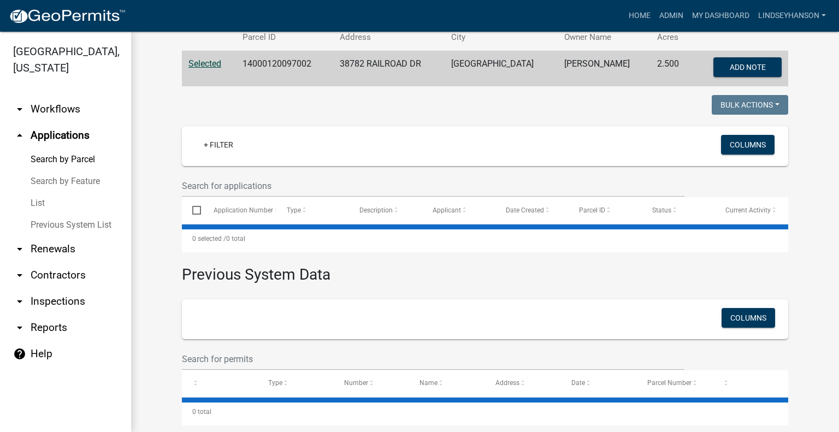
scroll to position [218, 0]
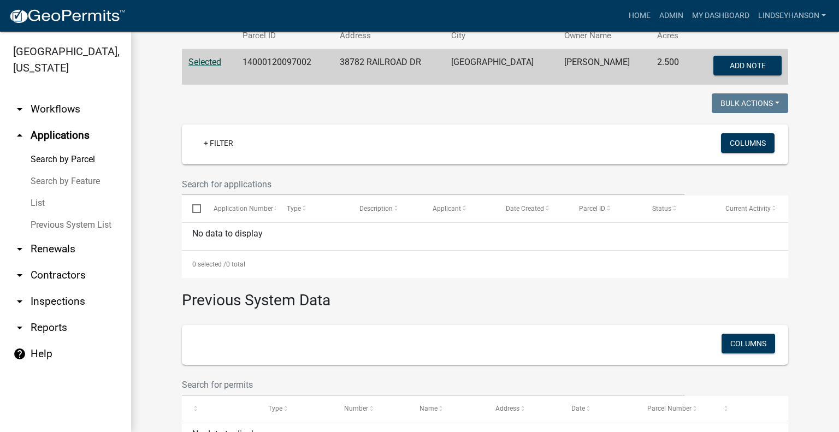
click at [287, 66] on td "14000120097002" at bounding box center [284, 67] width 97 height 36
copy td "14000120097002"
click at [70, 106] on link "arrow_drop_down Workflows" at bounding box center [65, 109] width 131 height 26
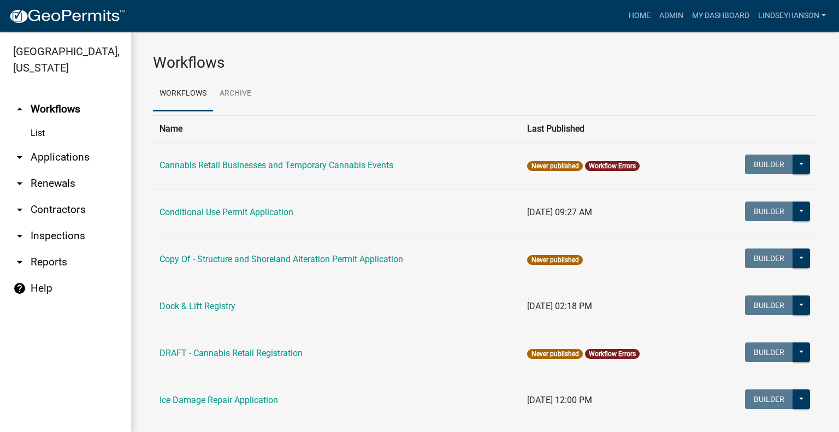
click at [69, 153] on link "arrow_drop_down Applications" at bounding box center [65, 157] width 131 height 26
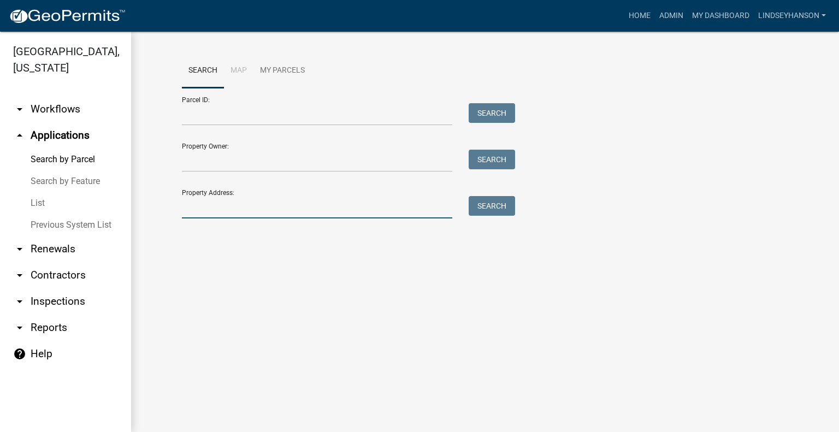
click at [253, 207] on input "Property Address:" at bounding box center [317, 207] width 270 height 22
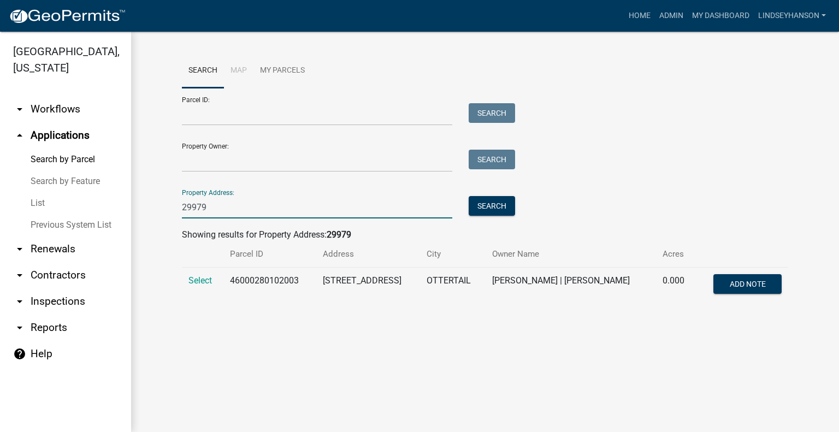
type input "29979"
click at [201, 272] on td "Select" at bounding box center [202, 286] width 41 height 36
click at [201, 275] on td "Select" at bounding box center [202, 286] width 41 height 36
click at [204, 283] on span "Select" at bounding box center [199, 280] width 23 height 10
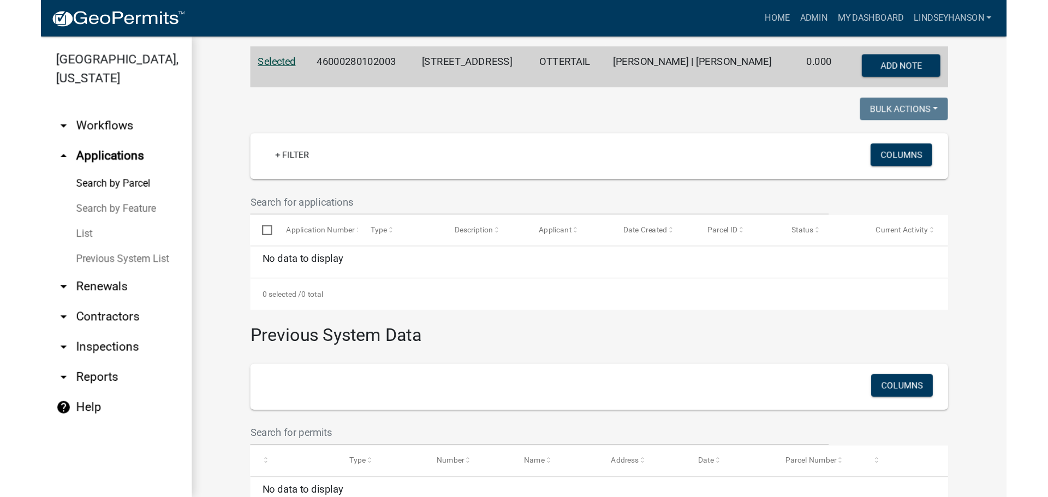
scroll to position [231, 0]
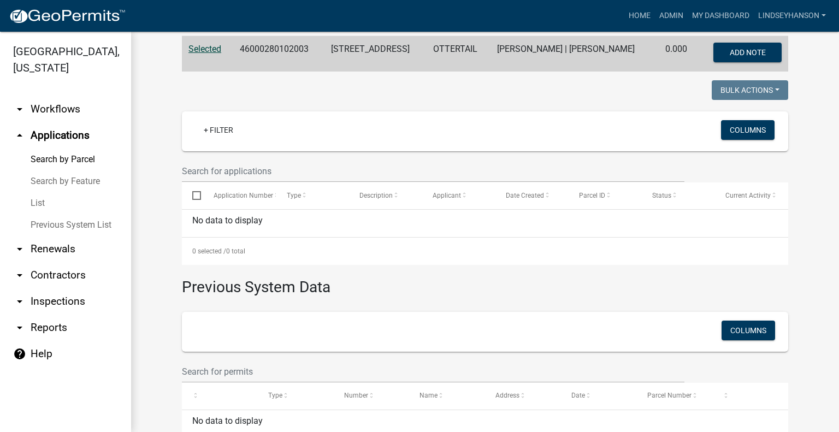
click at [279, 53] on td "46000280102003" at bounding box center [278, 54] width 91 height 36
copy td "46000280102003"
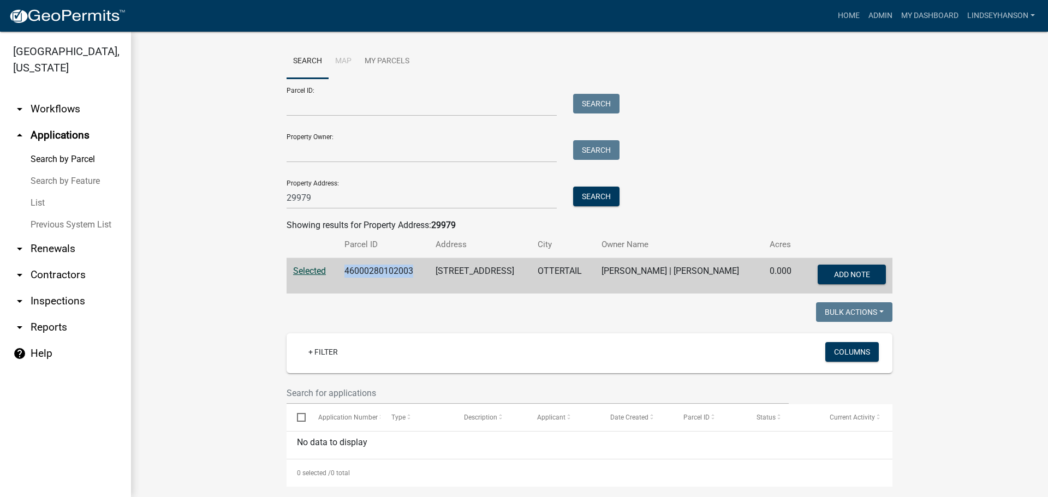
scroll to position [0, 0]
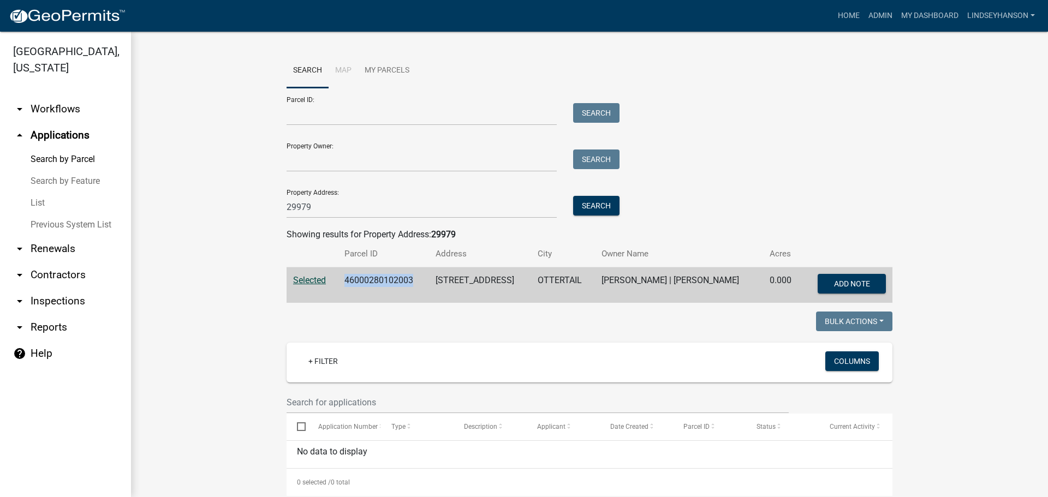
click at [76, 115] on link "arrow_drop_down Workflows" at bounding box center [65, 109] width 131 height 26
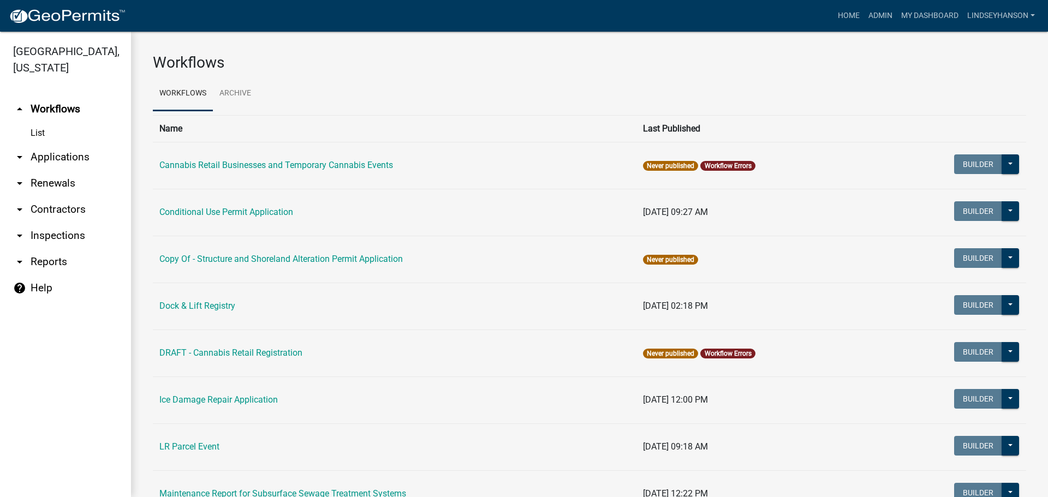
click at [67, 156] on link "arrow_drop_down Applications" at bounding box center [65, 157] width 131 height 26
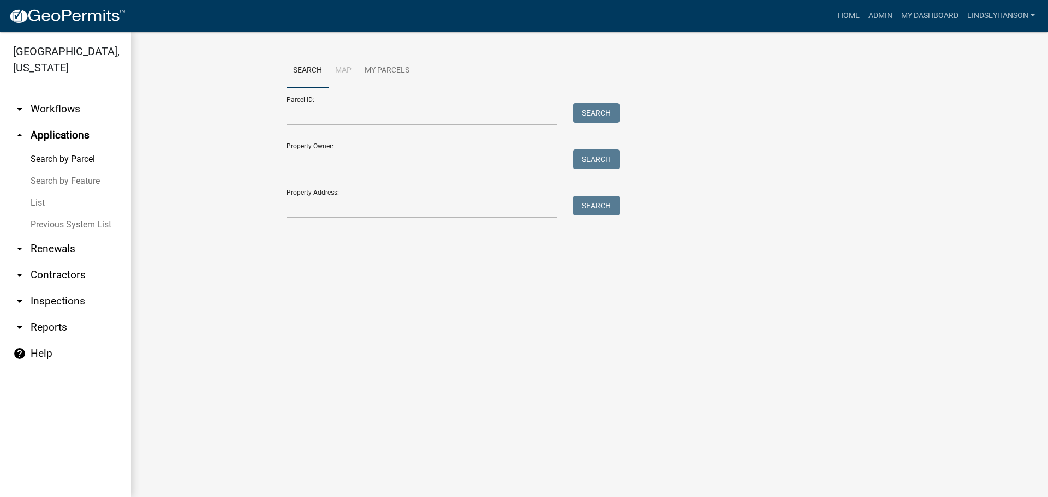
drag, startPoint x: 1008, startPoint y: 0, endPoint x: 805, endPoint y: 112, distance: 232.2
click at [805, 112] on div "Parcel ID: Search Property Owner: Search Property Address: Search" at bounding box center [590, 153] width 606 height 130
click at [73, 105] on link "arrow_drop_down Workflows" at bounding box center [65, 109] width 131 height 26
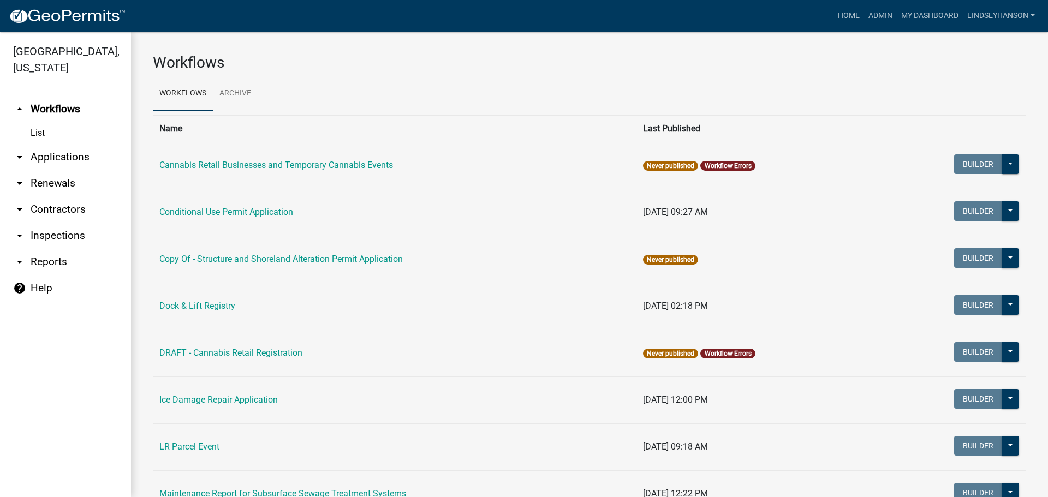
click at [72, 161] on link "arrow_drop_down Applications" at bounding box center [65, 157] width 131 height 26
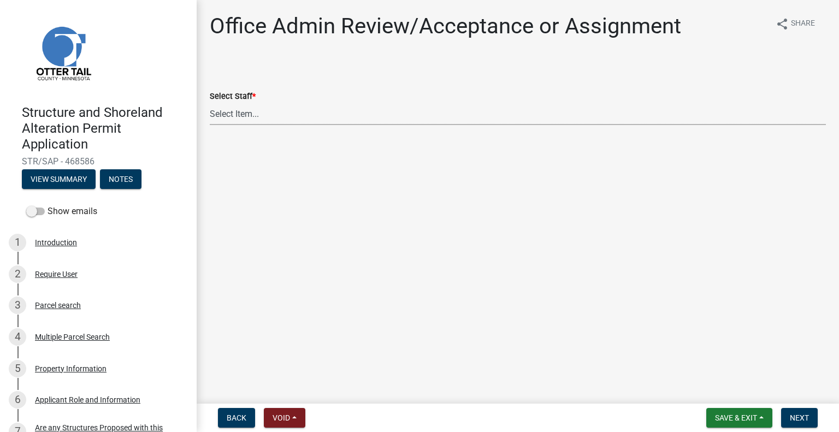
click at [277, 122] on select "Select Item... [PERSON_NAME] ([EMAIL_ADDRESS][DOMAIN_NAME]) [PERSON_NAME] ([EMA…" at bounding box center [518, 114] width 616 height 22
click at [210, 103] on select "Select Item... Alexis Newark (anewark@ottertailcounty.gov) Amy Busko (abusko@ot…" at bounding box center [518, 114] width 616 height 22
select select "587f38f5-c90e-4c12-9e10-d3e23909bbca"
click at [797, 420] on span "Next" at bounding box center [798, 417] width 19 height 9
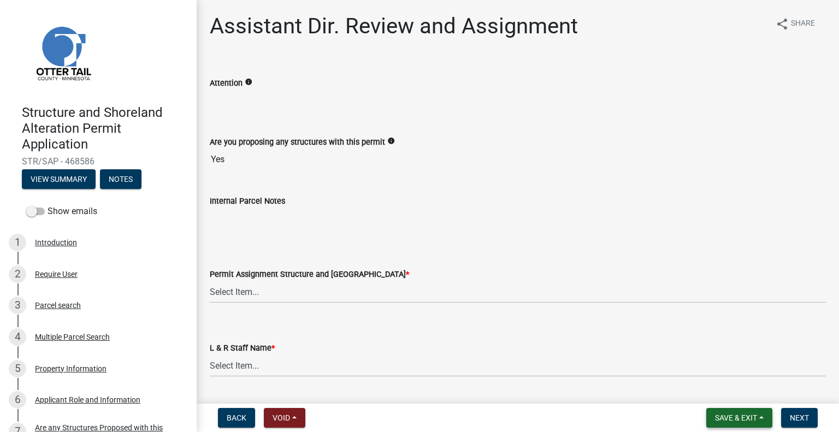
click at [730, 416] on span "Save & Exit" at bounding box center [736, 417] width 42 height 9
click at [730, 393] on button "Save & Exit" at bounding box center [728, 389] width 87 height 26
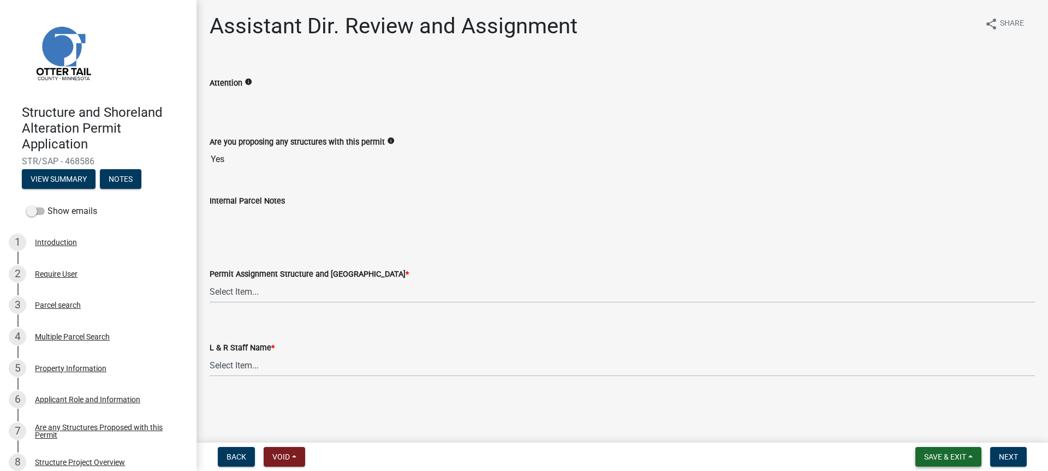
click at [942, 454] on span "Save & Exit" at bounding box center [945, 457] width 42 height 9
drag, startPoint x: 937, startPoint y: 421, endPoint x: 1044, endPoint y: 287, distance: 171.6
click at [937, 420] on button "Save & Exit" at bounding box center [937, 428] width 87 height 26
